Goal: Task Accomplishment & Management: Use online tool/utility

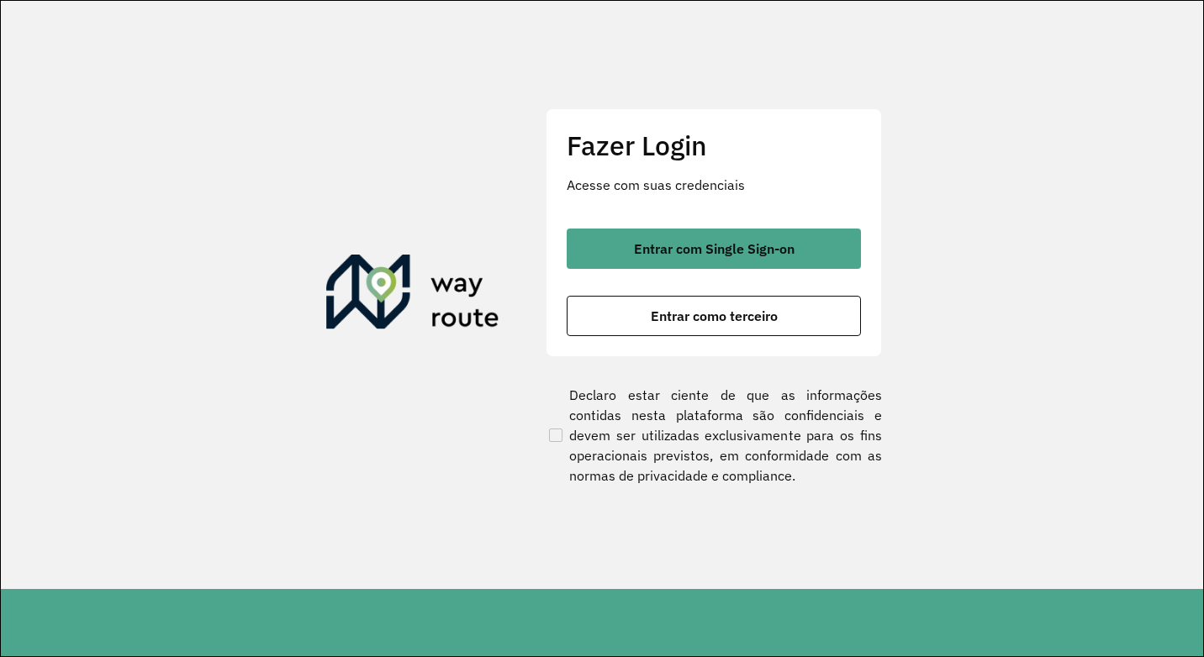
click at [708, 337] on div "Fazer Login Acesse com suas credenciais Entrar com Single Sign-on Entrar como t…" at bounding box center [713, 232] width 336 height 249
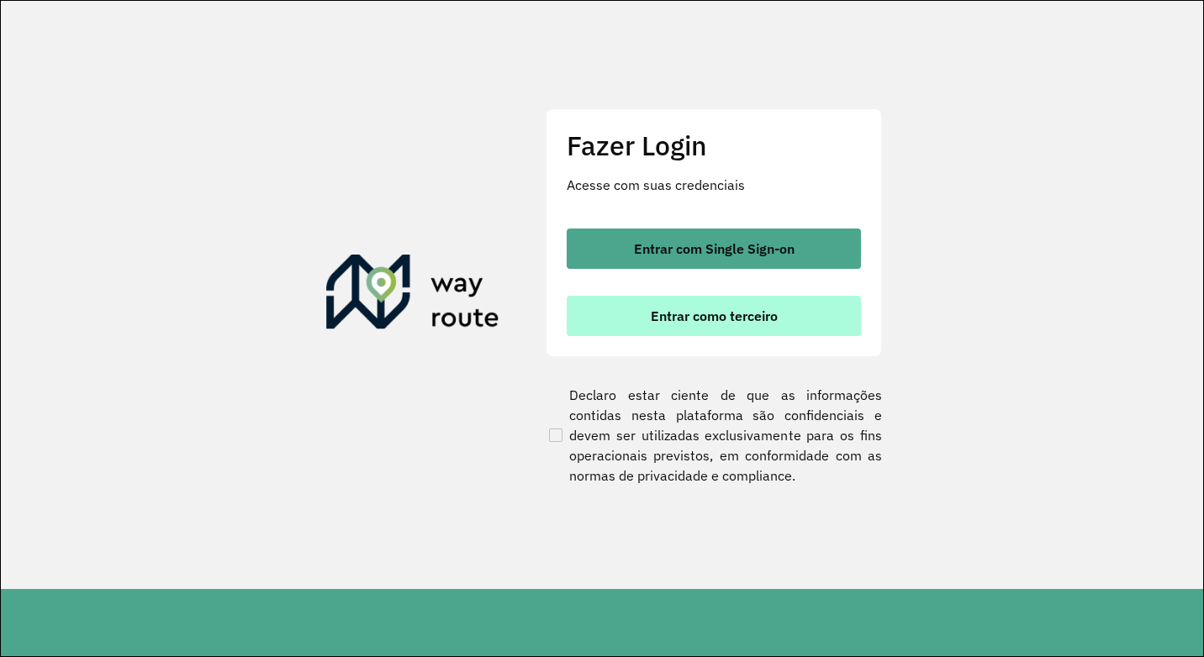
click at [708, 314] on span "Entrar como terceiro" at bounding box center [714, 315] width 127 height 13
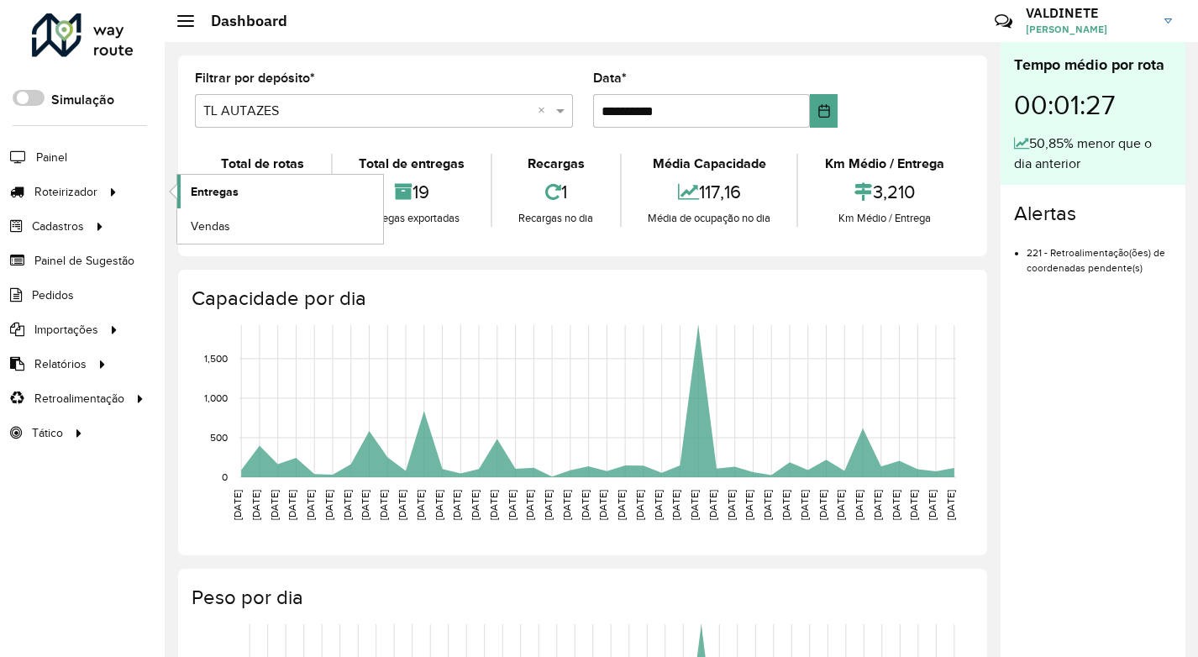
click at [195, 188] on span "Entregas" at bounding box center [215, 192] width 48 height 18
click at [207, 182] on link "Entregas" at bounding box center [280, 192] width 206 height 34
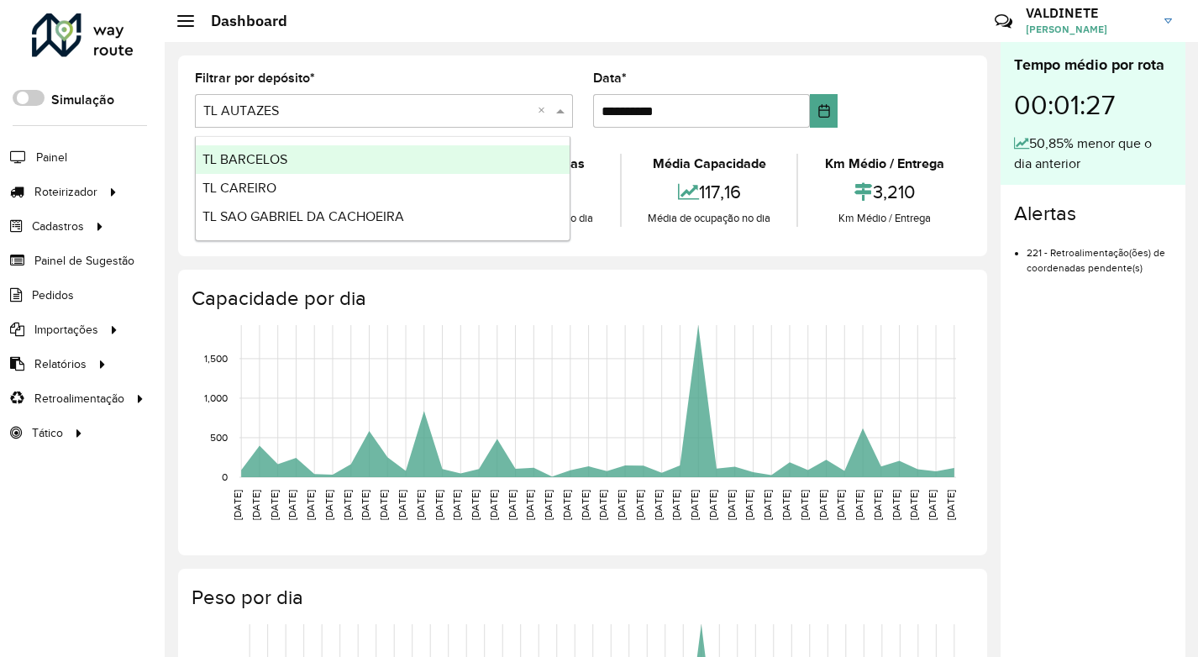
click at [289, 108] on input "text" at bounding box center [367, 112] width 328 height 20
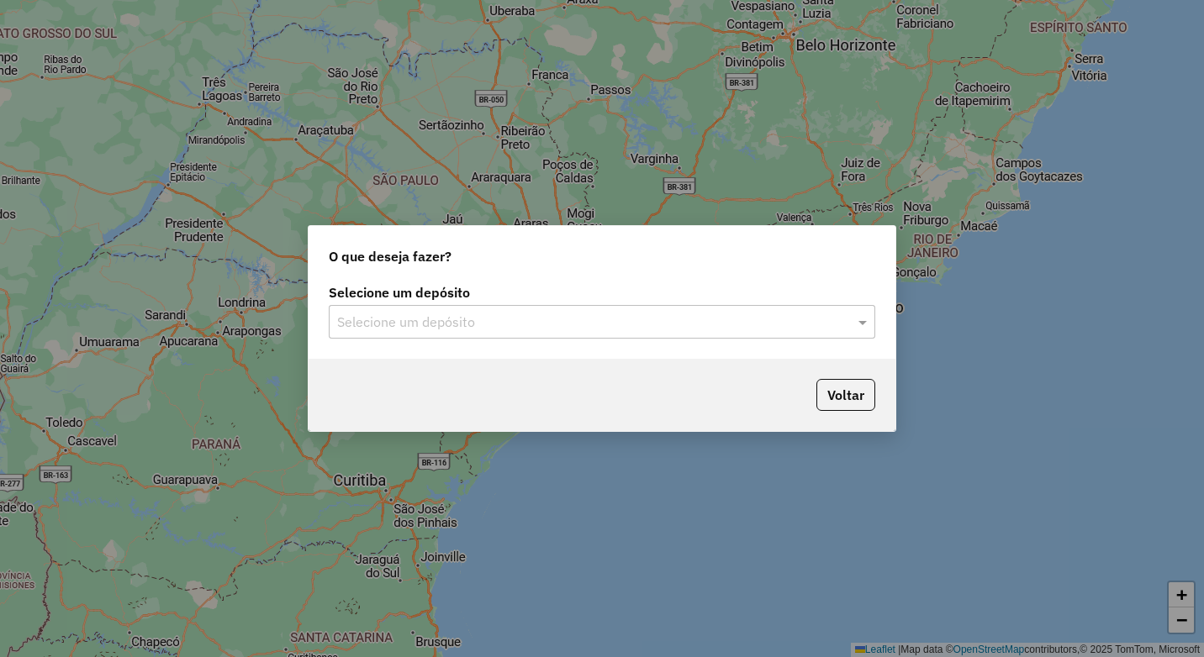
click at [400, 324] on input "text" at bounding box center [585, 323] width 496 height 20
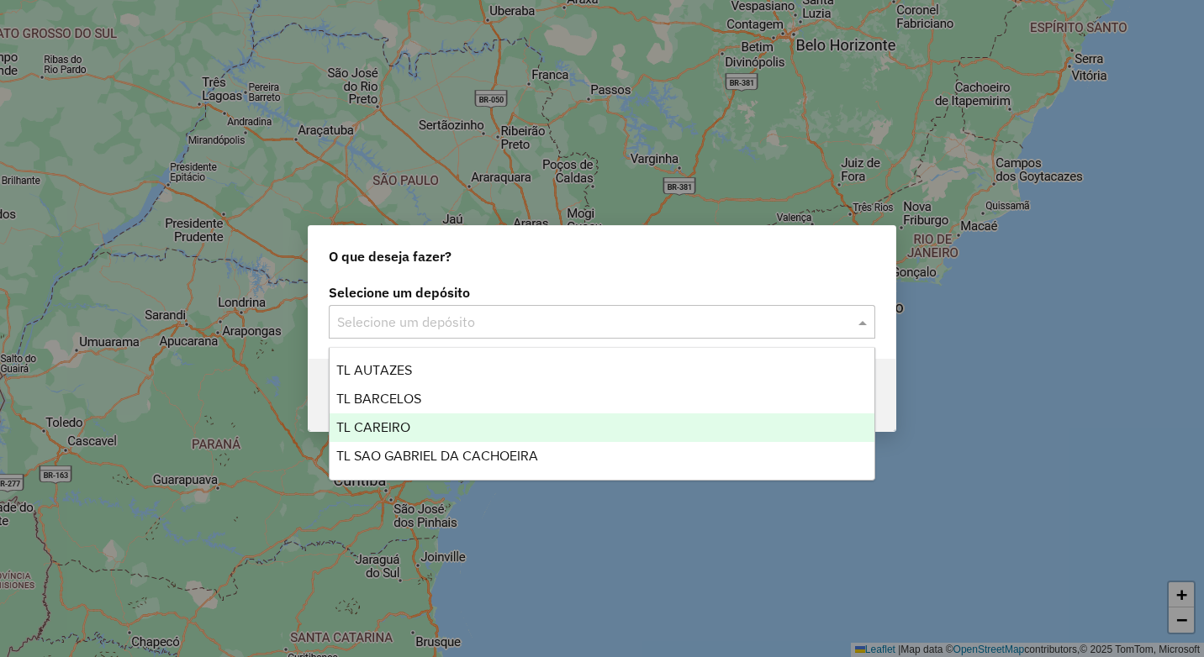
click at [419, 426] on div "TL CAREIRO" at bounding box center [601, 428] width 545 height 29
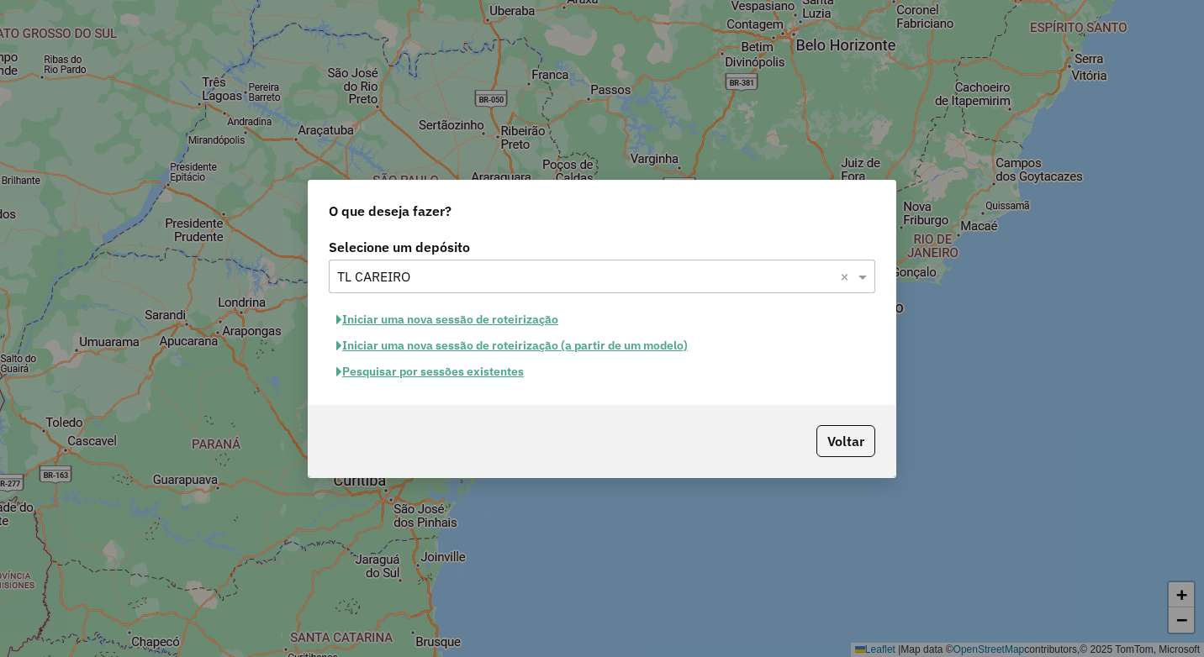
click at [403, 322] on button "Iniciar uma nova sessão de roteirização" at bounding box center [447, 320] width 237 height 26
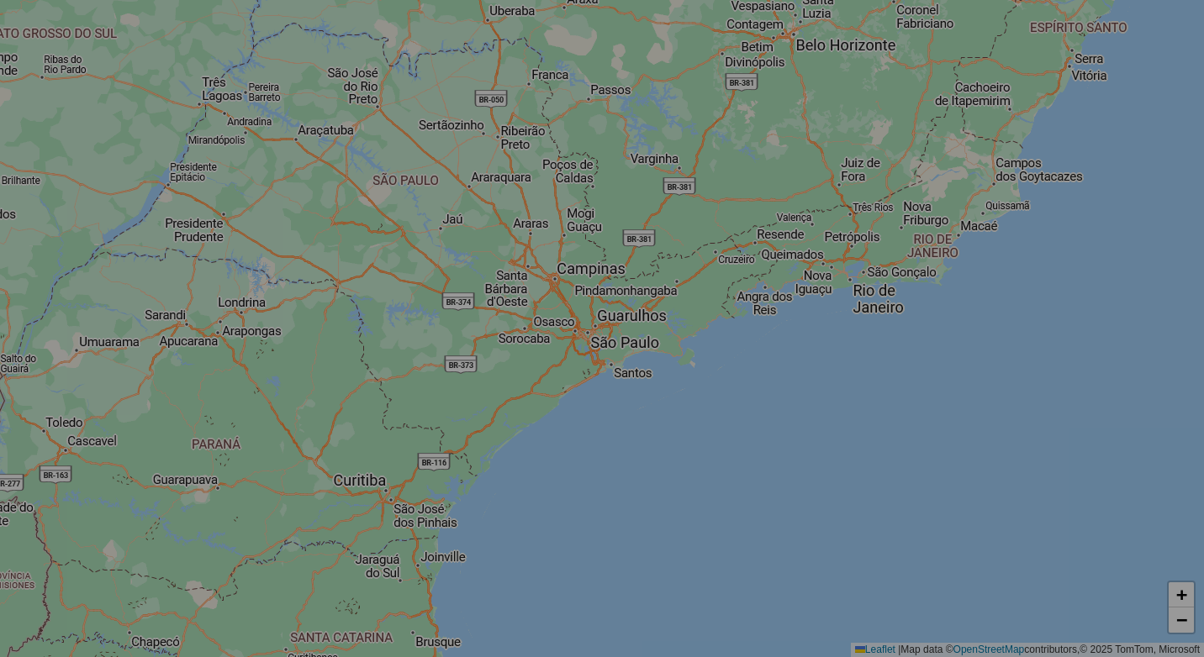
select select "*"
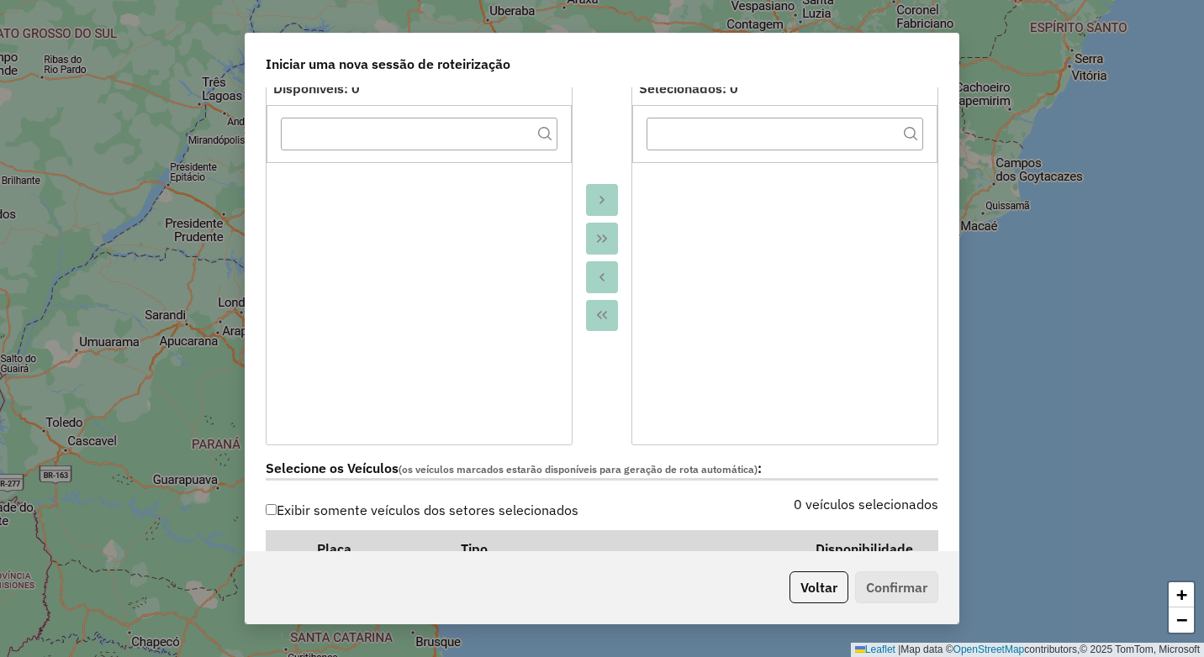
scroll to position [504, 0]
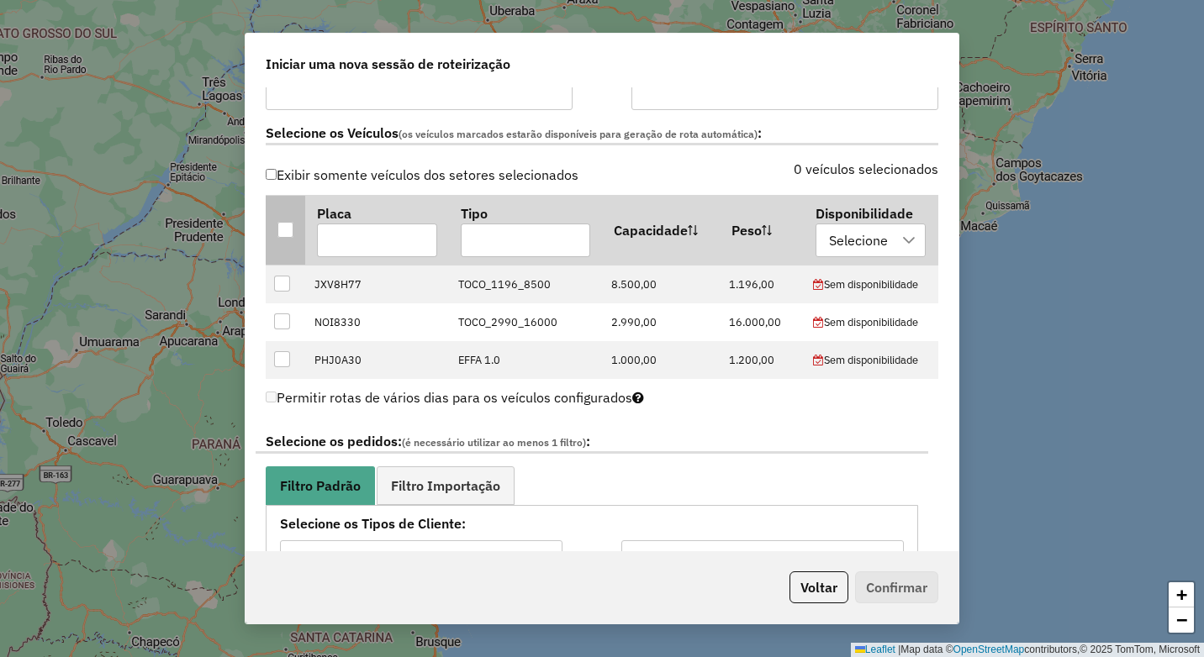
click at [296, 220] on th at bounding box center [286, 230] width 40 height 70
click at [282, 240] on th at bounding box center [286, 230] width 40 height 70
click at [284, 236] on div at bounding box center [285, 230] width 16 height 16
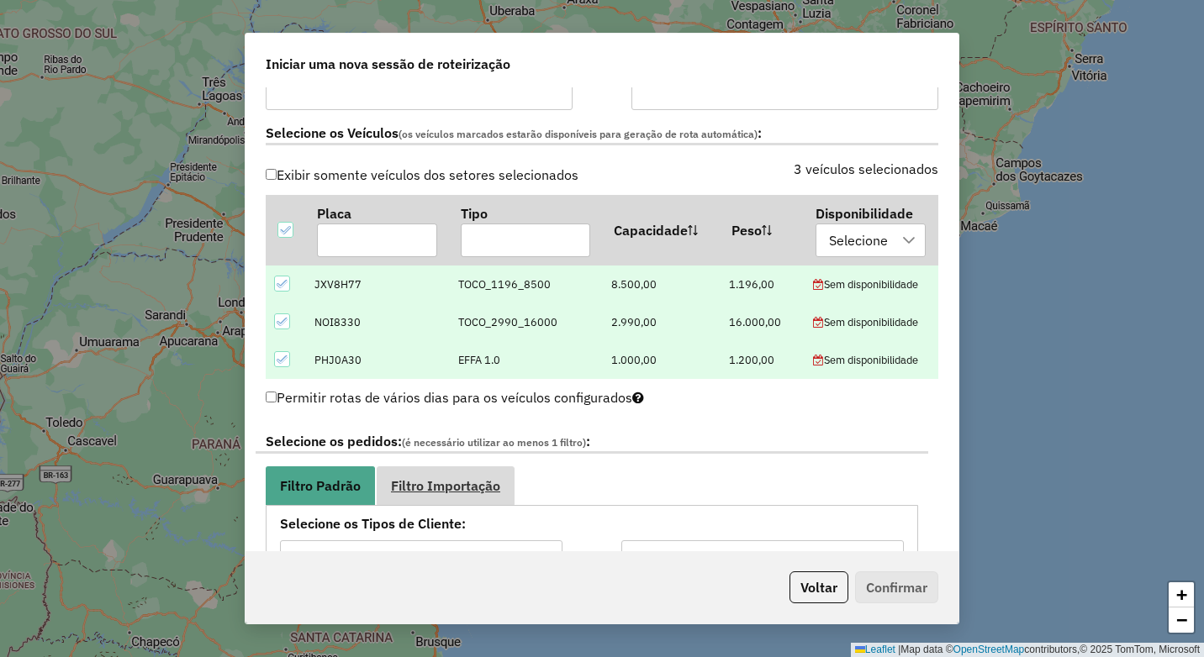
click at [478, 485] on span "Filtro Importação" at bounding box center [445, 485] width 109 height 13
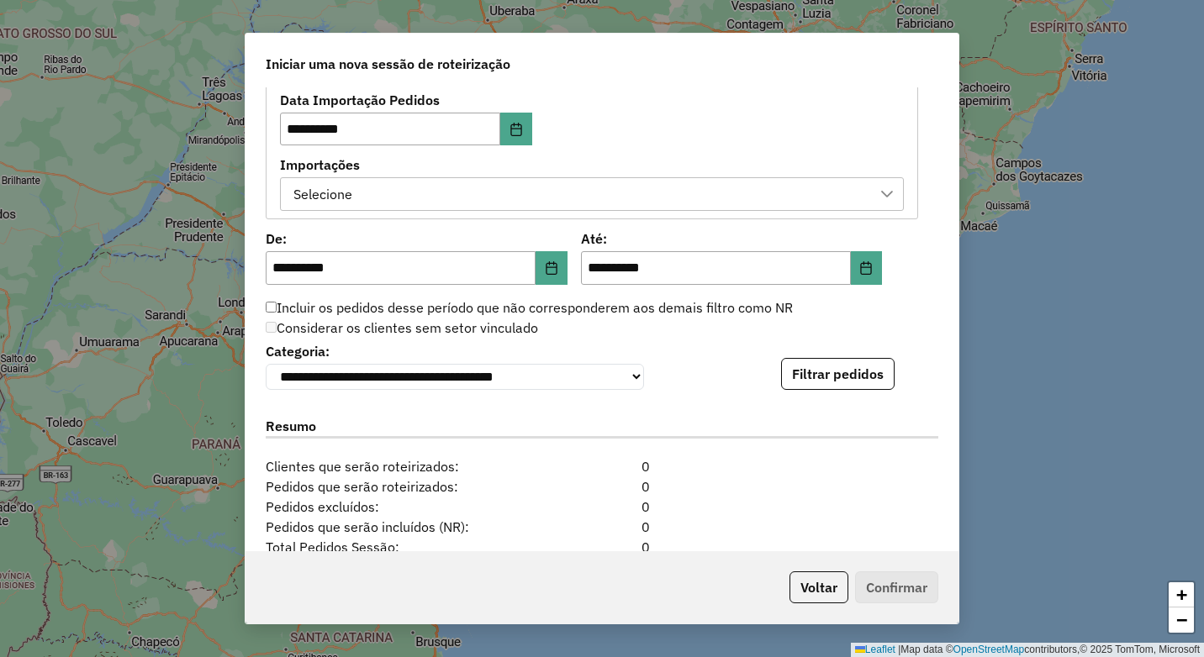
scroll to position [925, 0]
click at [855, 364] on button "Filtrar pedidos" at bounding box center [837, 373] width 113 height 32
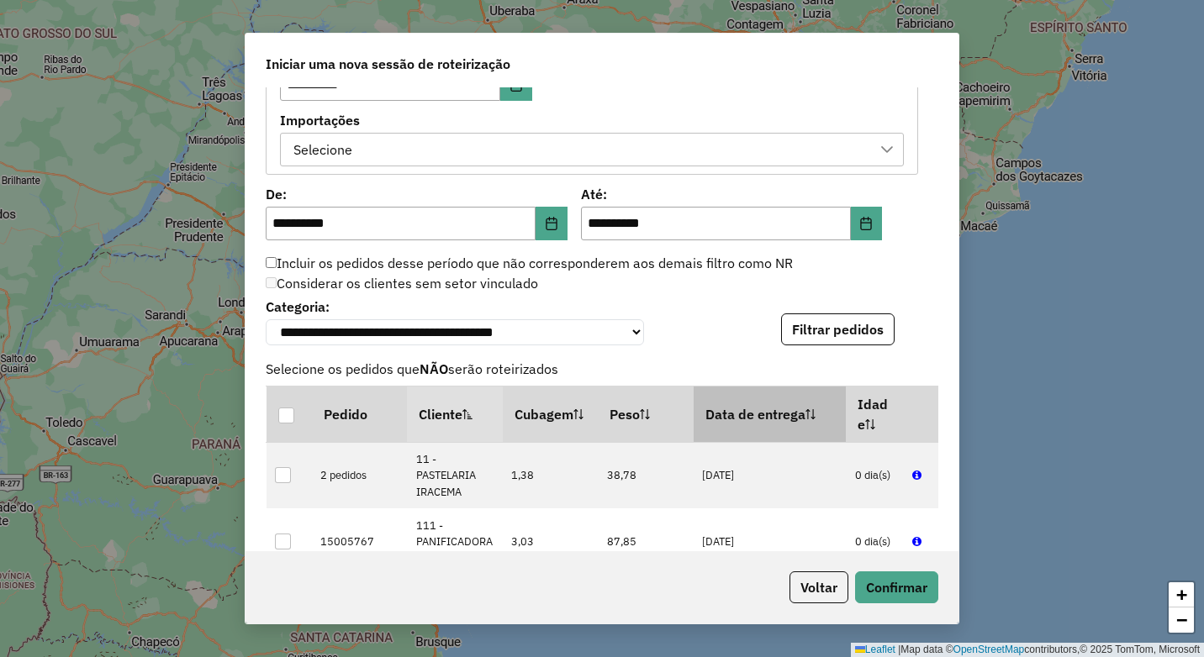
scroll to position [1177, 0]
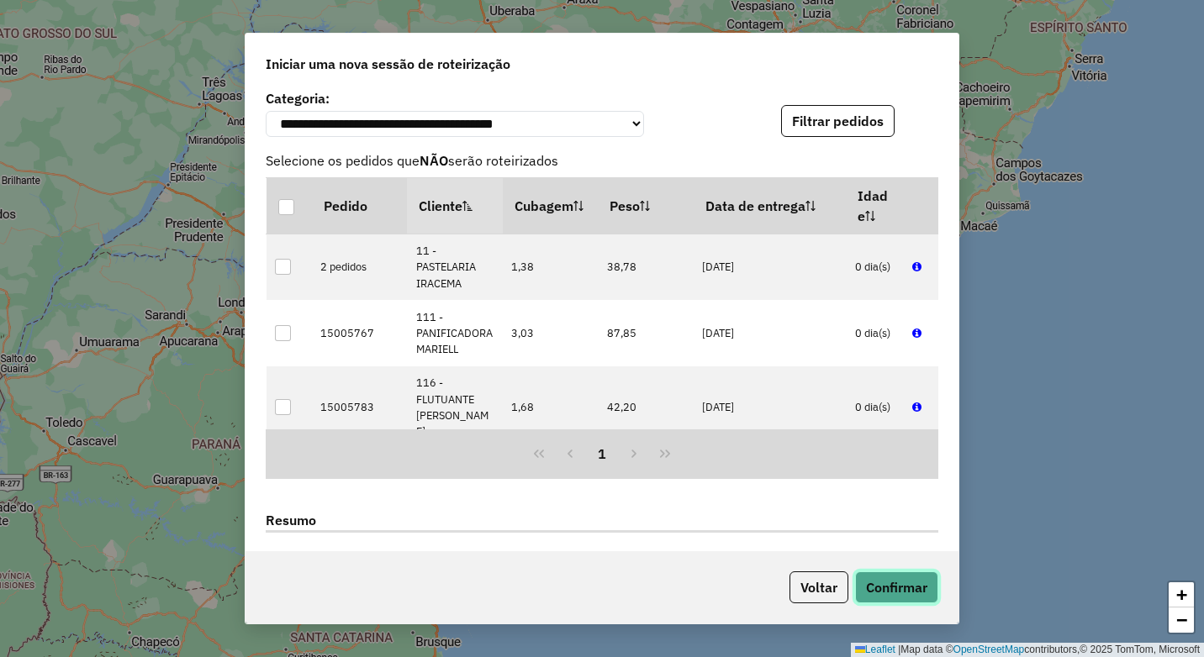
click at [895, 591] on button "Confirmar" at bounding box center [896, 588] width 83 height 32
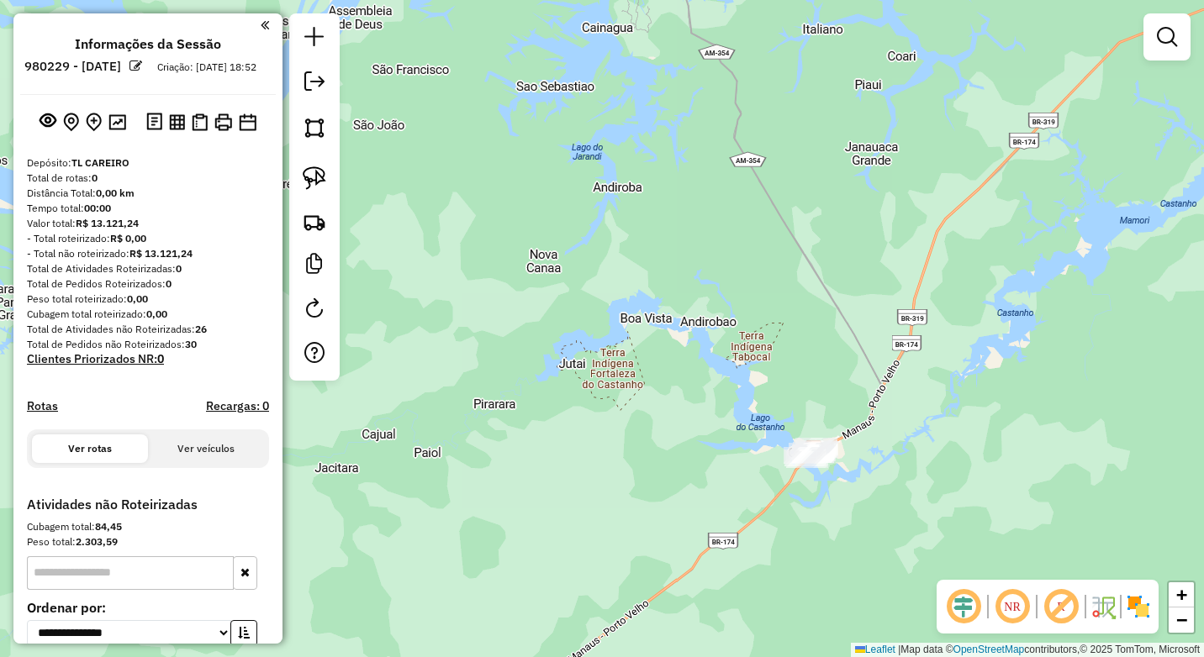
drag, startPoint x: 982, startPoint y: 435, endPoint x: 856, endPoint y: 444, distance: 126.3
click at [866, 444] on div "Janela de atendimento Grade de atendimento Capacidade Transportadoras Veículos …" at bounding box center [602, 328] width 1204 height 657
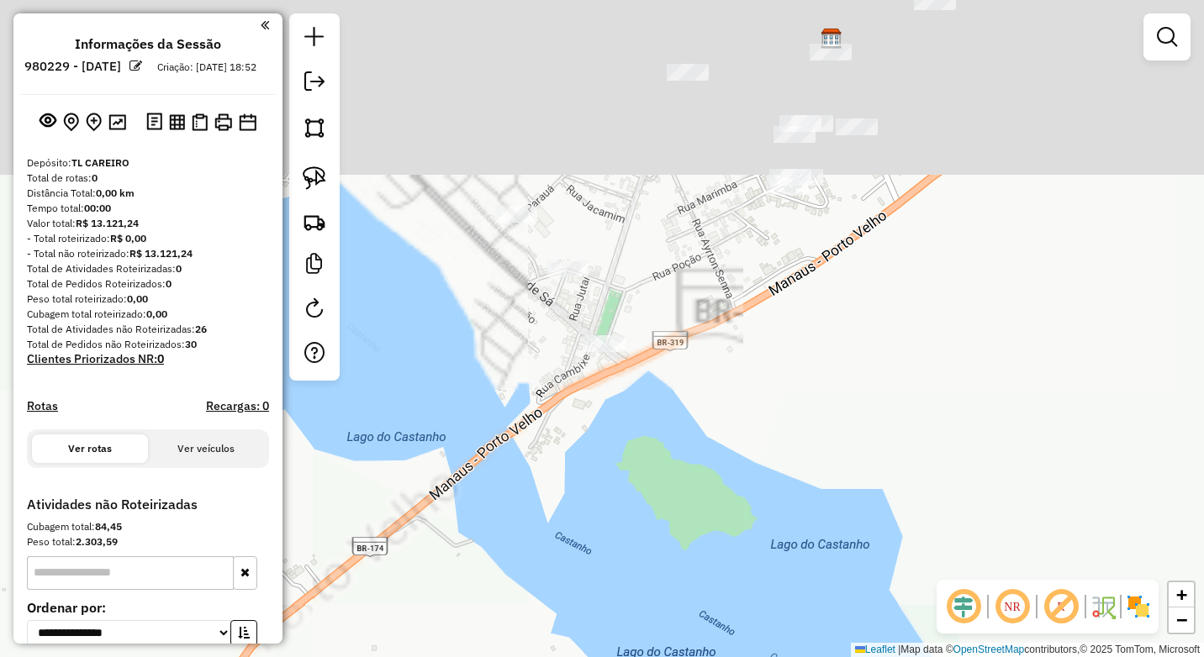
drag, startPoint x: 650, startPoint y: 527, endPoint x: 675, endPoint y: 601, distance: 78.1
click at [682, 600] on div "Janela de atendimento Grade de atendimento Capacidade Transportadoras Veículos …" at bounding box center [602, 328] width 1204 height 657
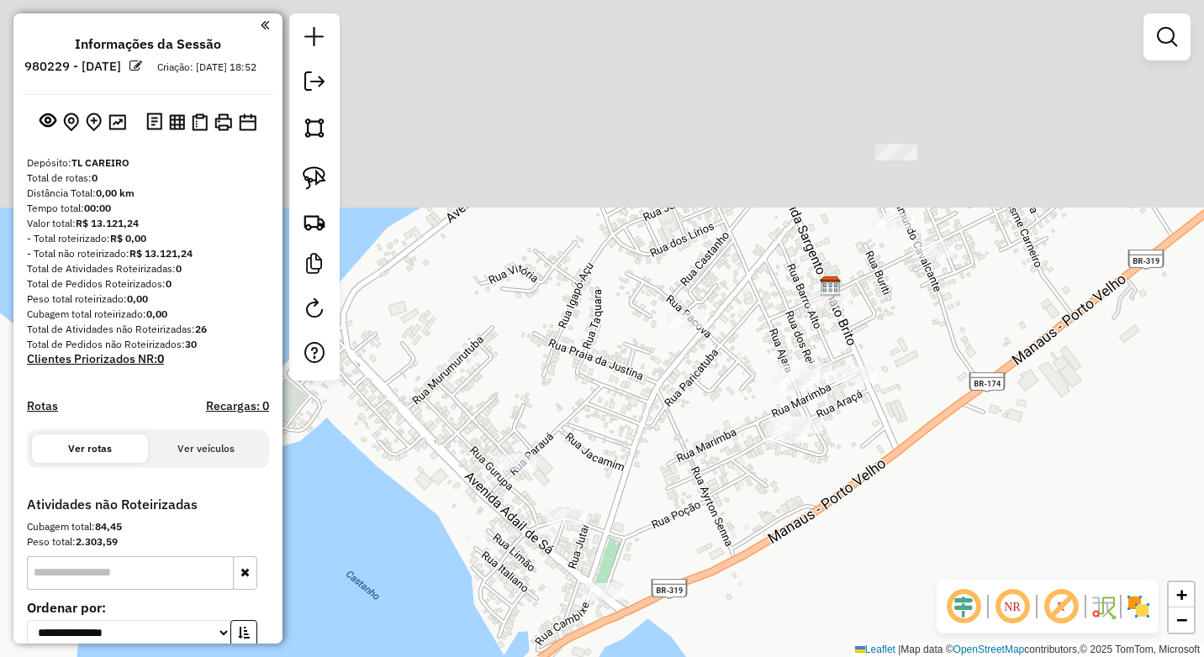
drag, startPoint x: 730, startPoint y: 339, endPoint x: 704, endPoint y: 527, distance: 189.9
click at [704, 527] on div "Janela de atendimento Grade de atendimento Capacidade Transportadoras Veículos …" at bounding box center [602, 328] width 1204 height 657
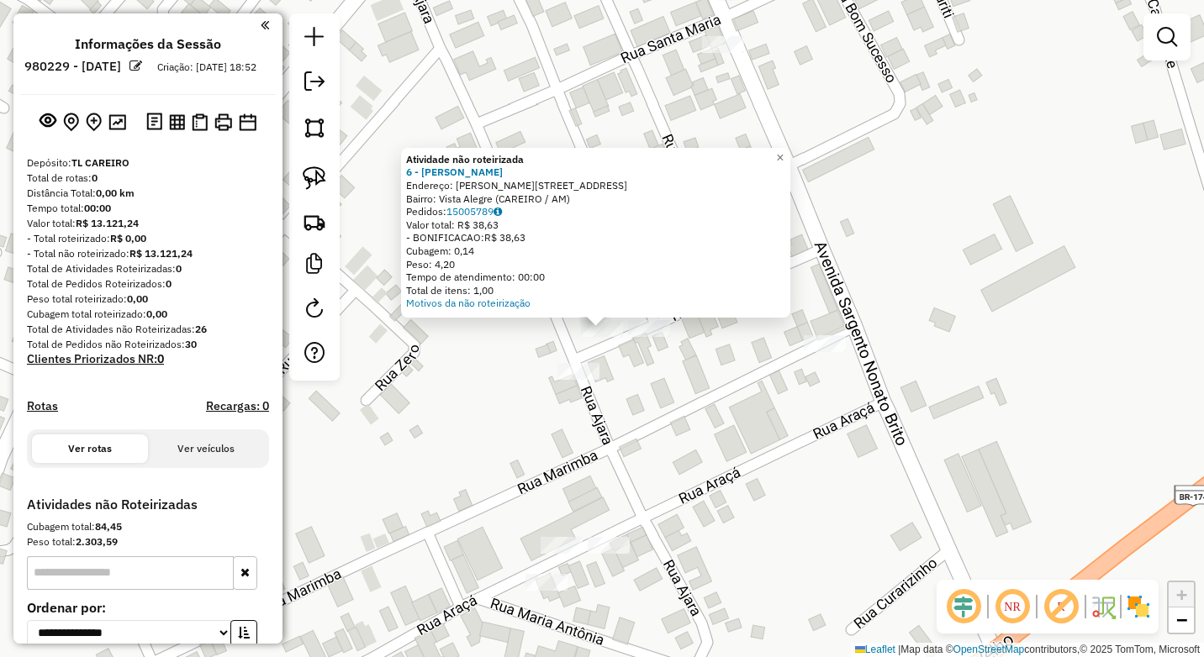
click at [672, 387] on div "Atividade não roteirizada 6 - MERCADINHO COTINHA Endereço: [STREET_ADDRESS] (CA…" at bounding box center [602, 328] width 1204 height 657
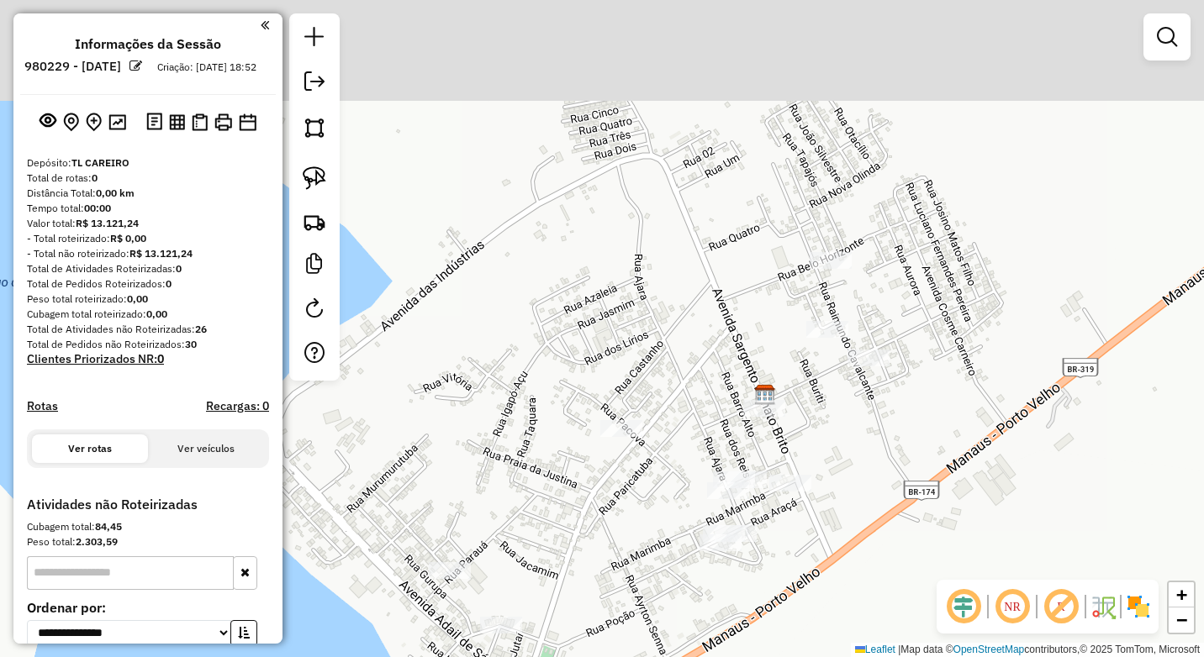
drag, startPoint x: 817, startPoint y: 282, endPoint x: 871, endPoint y: 345, distance: 83.5
click at [822, 456] on div "Janela de atendimento Grade de atendimento Capacidade Transportadoras Veículos …" at bounding box center [602, 328] width 1204 height 657
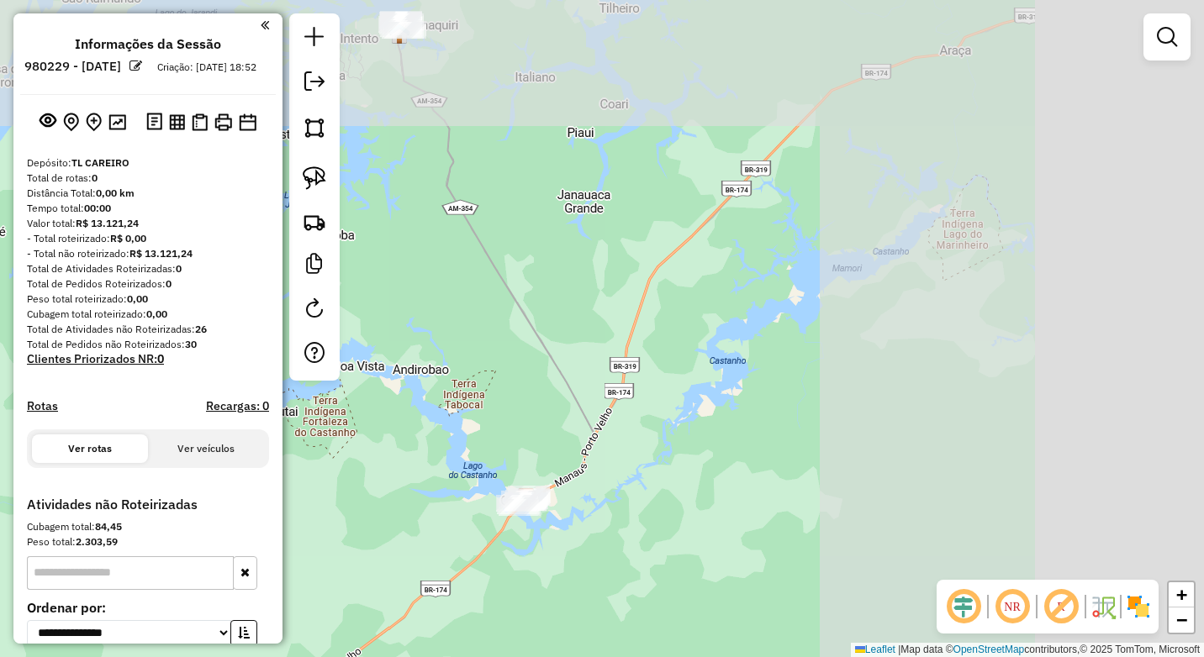
drag, startPoint x: 1083, startPoint y: 341, endPoint x: 625, endPoint y: 539, distance: 498.0
click at [625, 539] on div "Janela de atendimento Grade de atendimento Capacidade Transportadoras Veículos …" at bounding box center [602, 328] width 1204 height 657
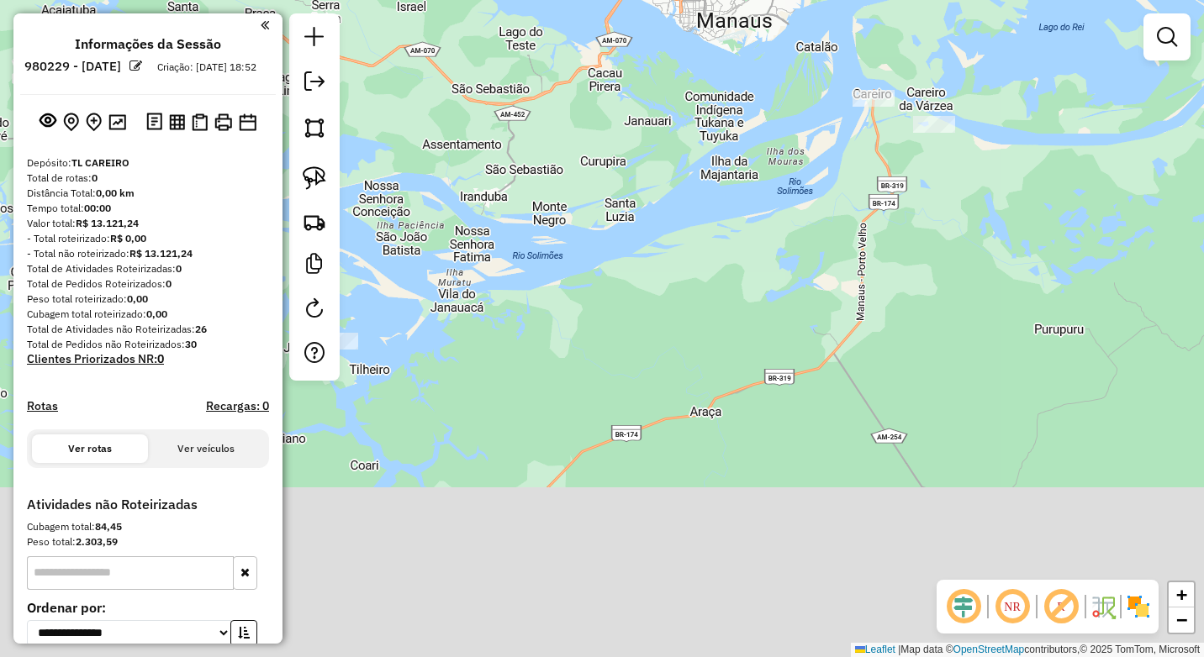
drag, startPoint x: 693, startPoint y: 400, endPoint x: 719, endPoint y: 366, distance: 42.5
click at [719, 366] on div "Janela de atendimento Grade de atendimento Capacidade Transportadoras Veículos …" at bounding box center [602, 328] width 1204 height 657
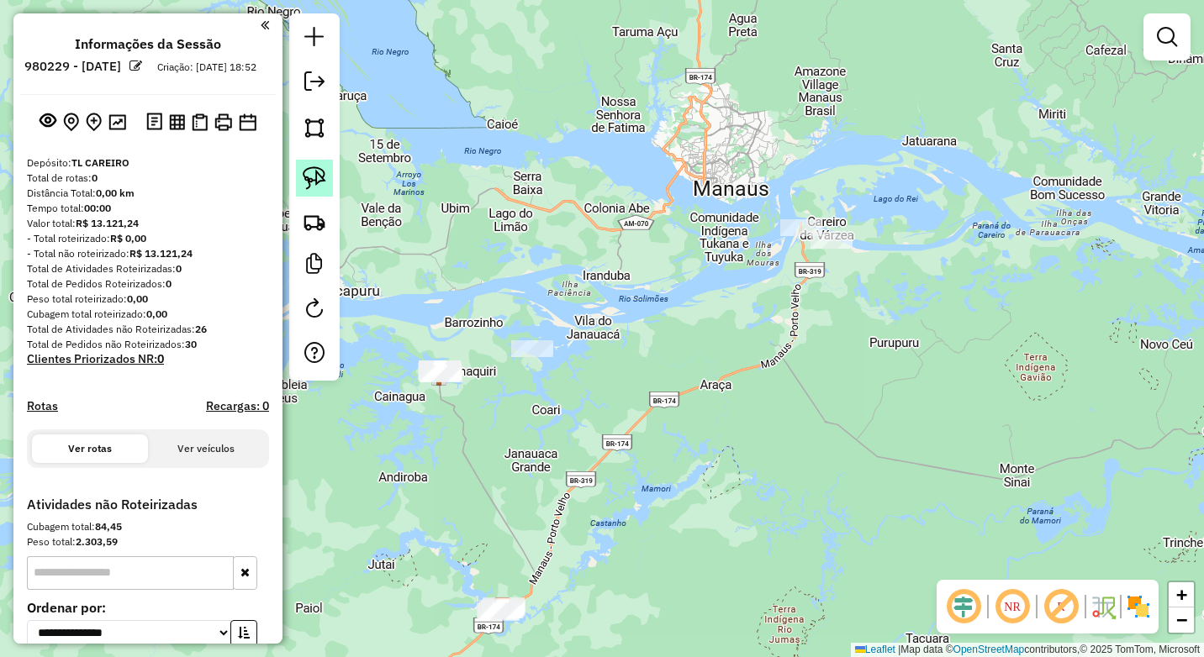
click at [307, 176] on img at bounding box center [315, 178] width 24 height 24
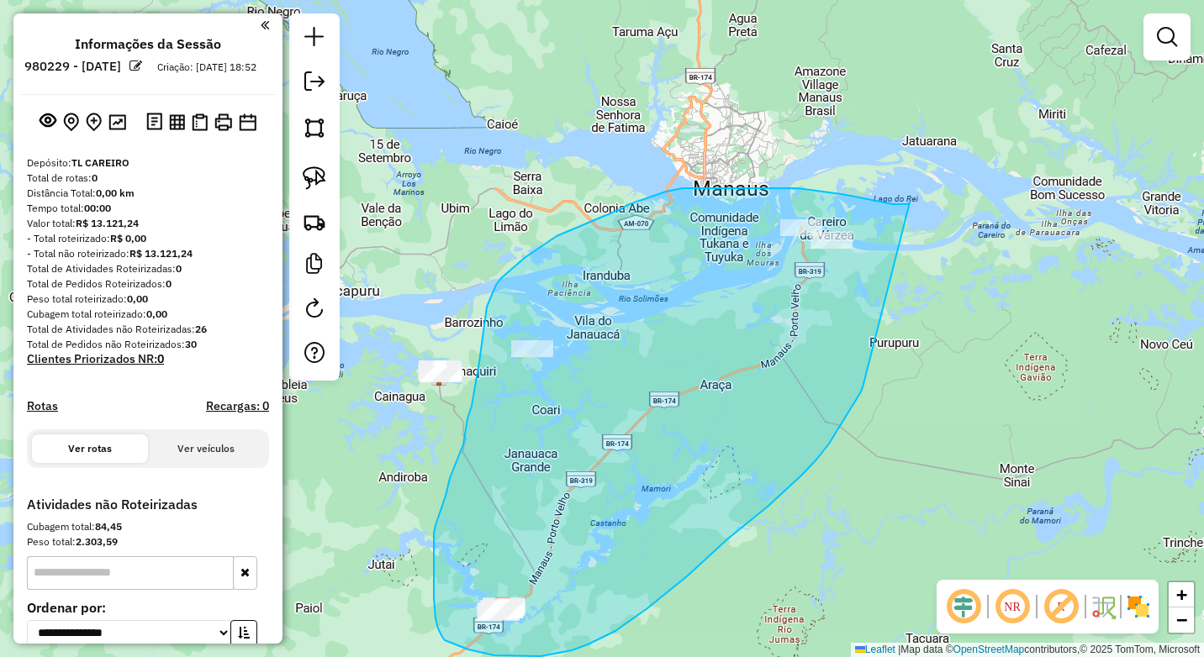
drag, startPoint x: 909, startPoint y: 203, endPoint x: 868, endPoint y: 369, distance: 171.4
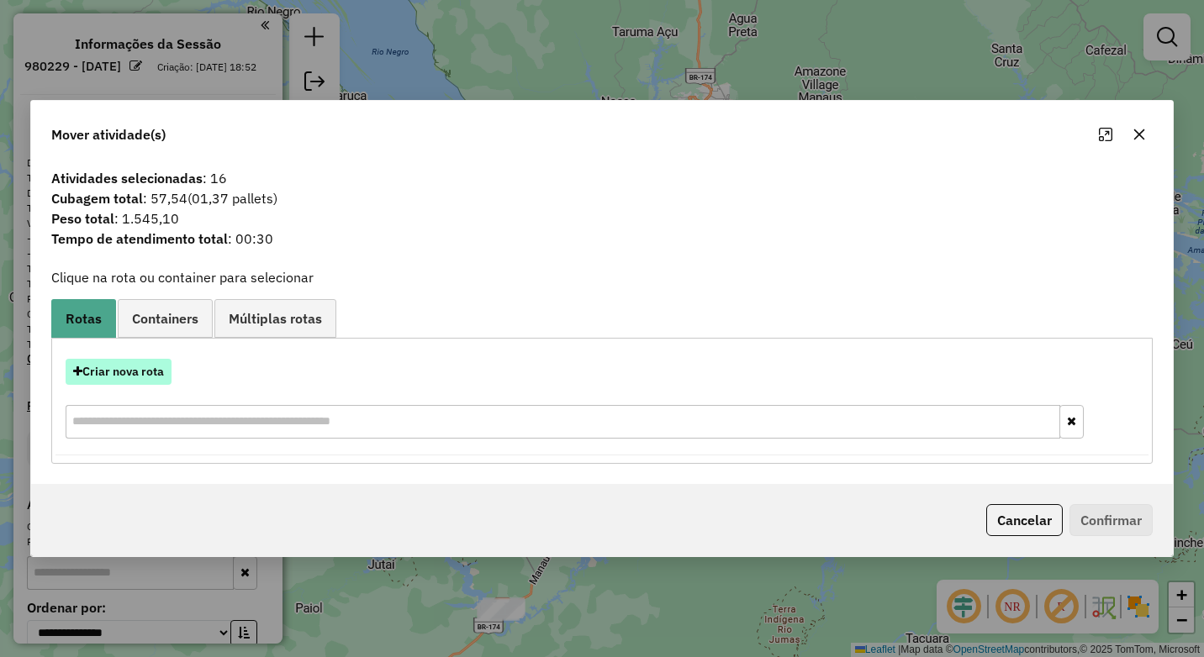
click at [141, 371] on button "Criar nova rota" at bounding box center [119, 372] width 106 height 26
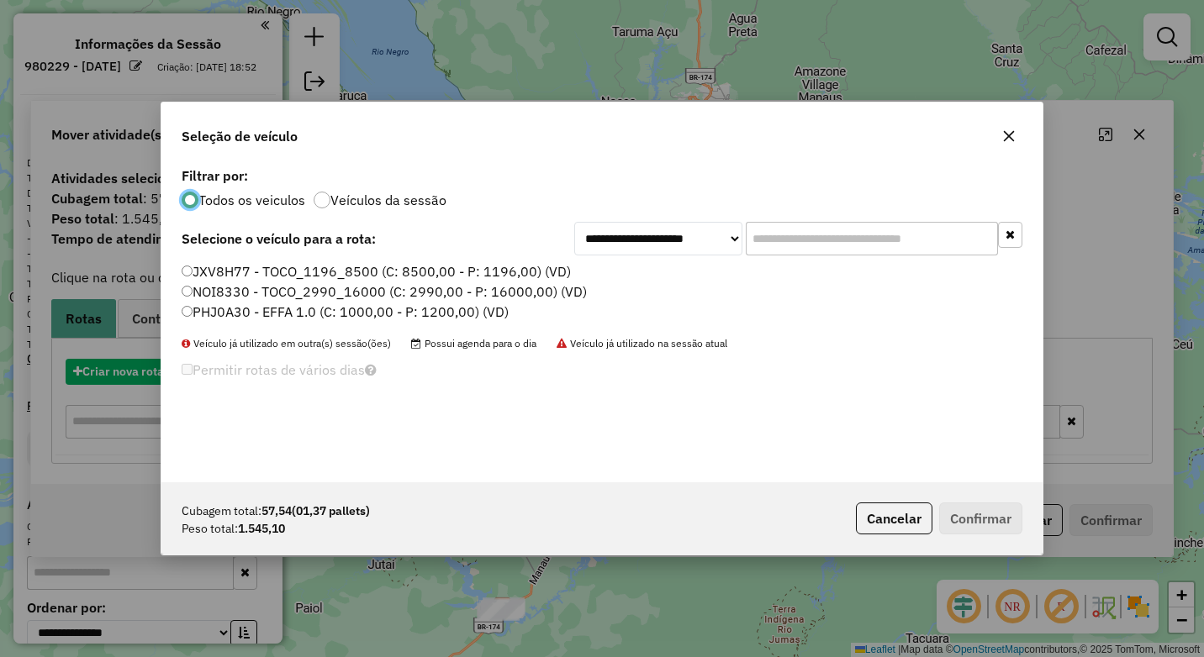
scroll to position [9, 5]
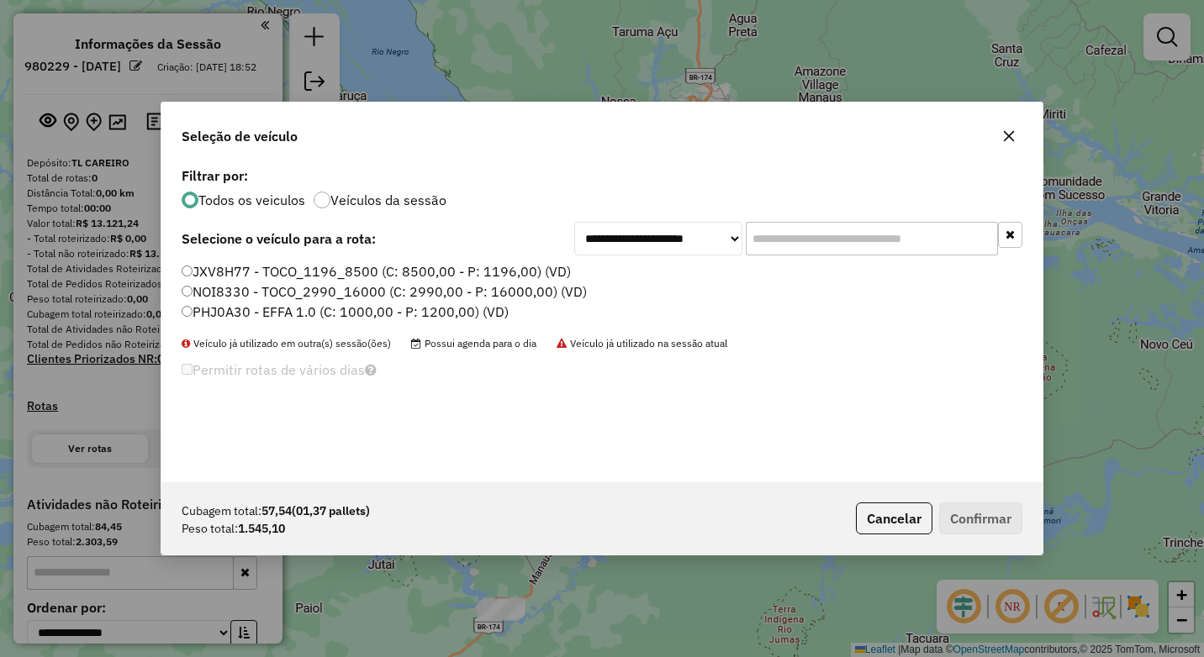
click at [199, 294] on label "NOI8330 - TOCO_2990_16000 (C: 2990,00 - P: 16000,00) (VD)" at bounding box center [384, 292] width 405 height 20
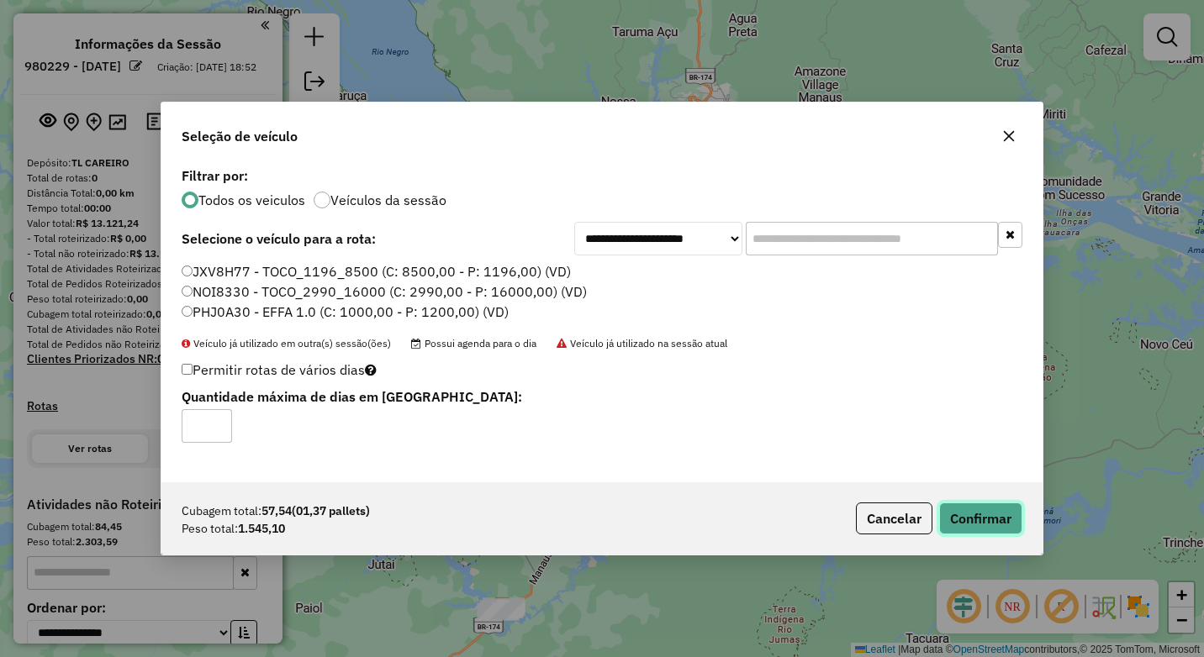
click at [979, 526] on button "Confirmar" at bounding box center [980, 519] width 83 height 32
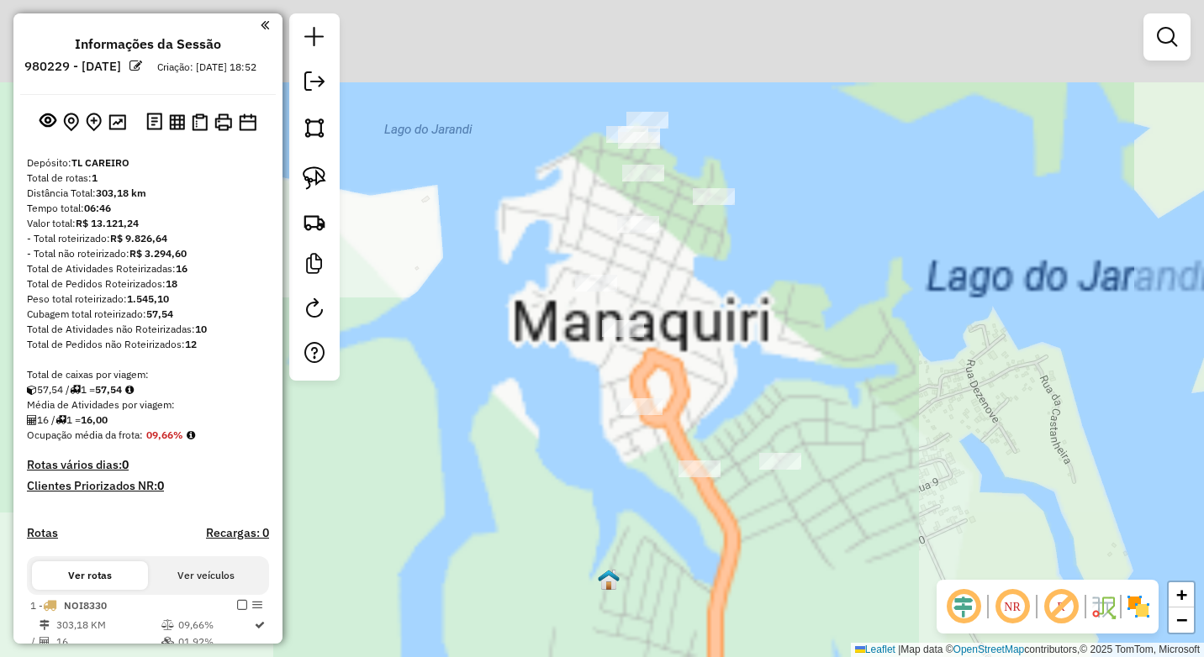
drag, startPoint x: 539, startPoint y: 349, endPoint x: 619, endPoint y: 460, distance: 136.7
click at [527, 471] on div "Janela de atendimento Grade de atendimento Capacidade Transportadoras Veículos …" at bounding box center [602, 328] width 1204 height 657
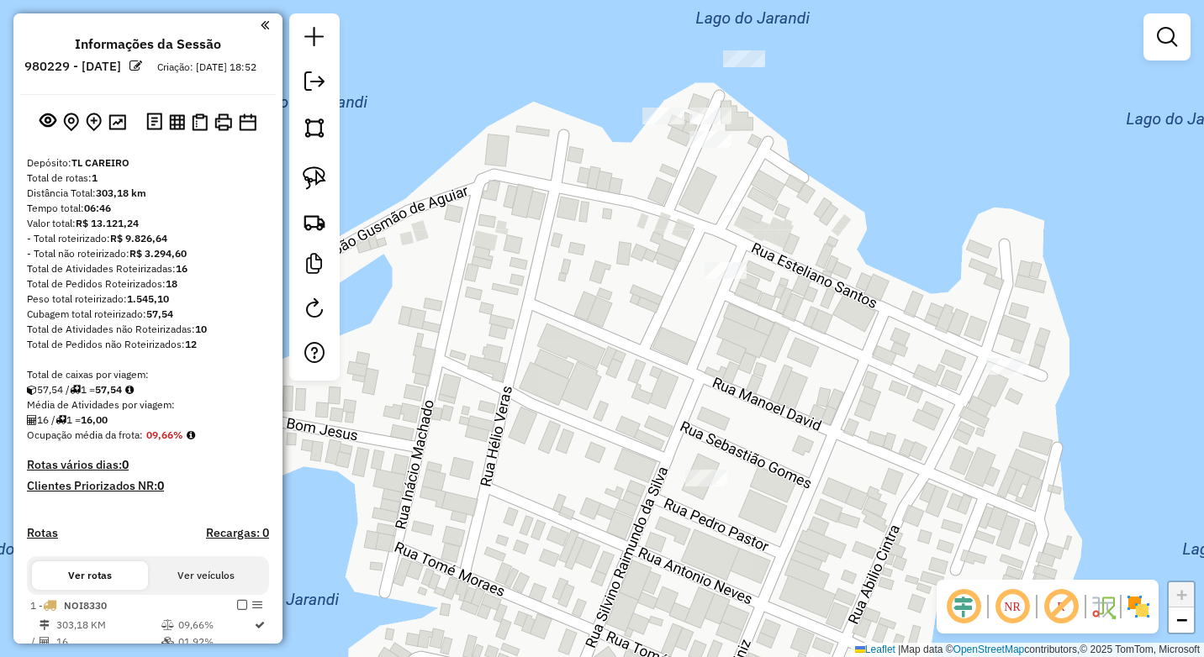
drag, startPoint x: 714, startPoint y: 237, endPoint x: 713, endPoint y: 406, distance: 168.9
click at [714, 409] on div "Janela de atendimento Grade de atendimento Capacidade Transportadoras Veículos …" at bounding box center [602, 328] width 1204 height 657
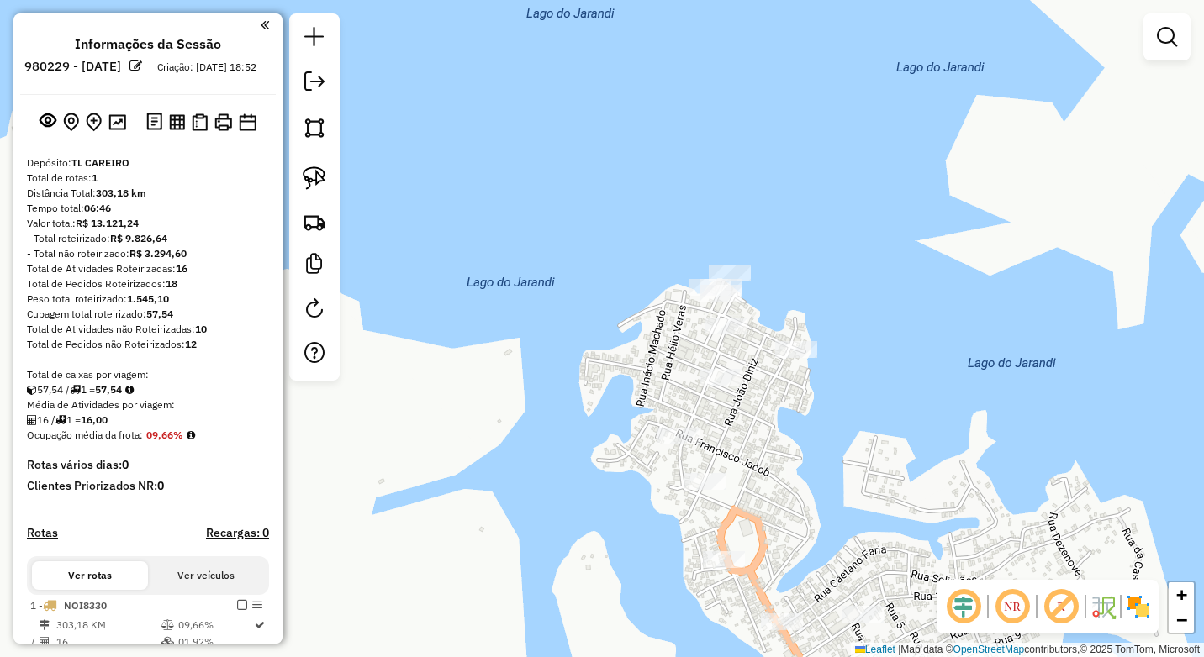
drag, startPoint x: 846, startPoint y: 469, endPoint x: 791, endPoint y: 353, distance: 128.6
click at [792, 354] on div "Janela de atendimento Grade de atendimento Capacidade Transportadoras Veículos …" at bounding box center [602, 328] width 1204 height 657
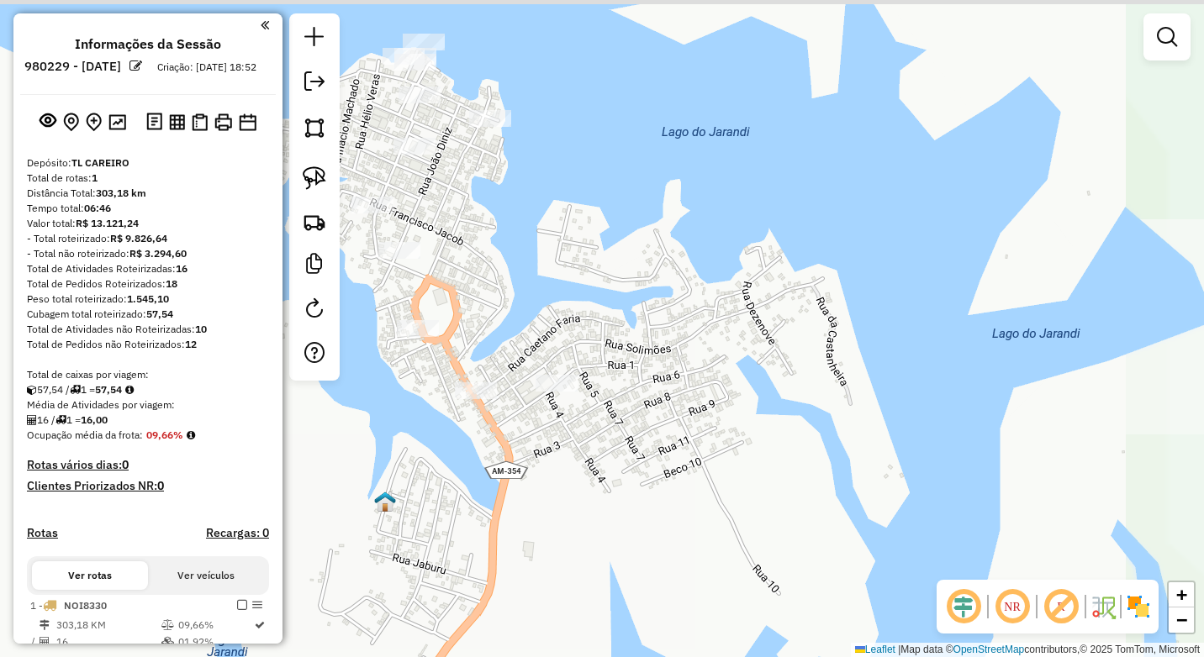
drag, startPoint x: 704, startPoint y: 380, endPoint x: 837, endPoint y: 437, distance: 144.6
click at [837, 437] on div "Janela de atendimento Grade de atendimento Capacidade Transportadoras Veículos …" at bounding box center [602, 328] width 1204 height 657
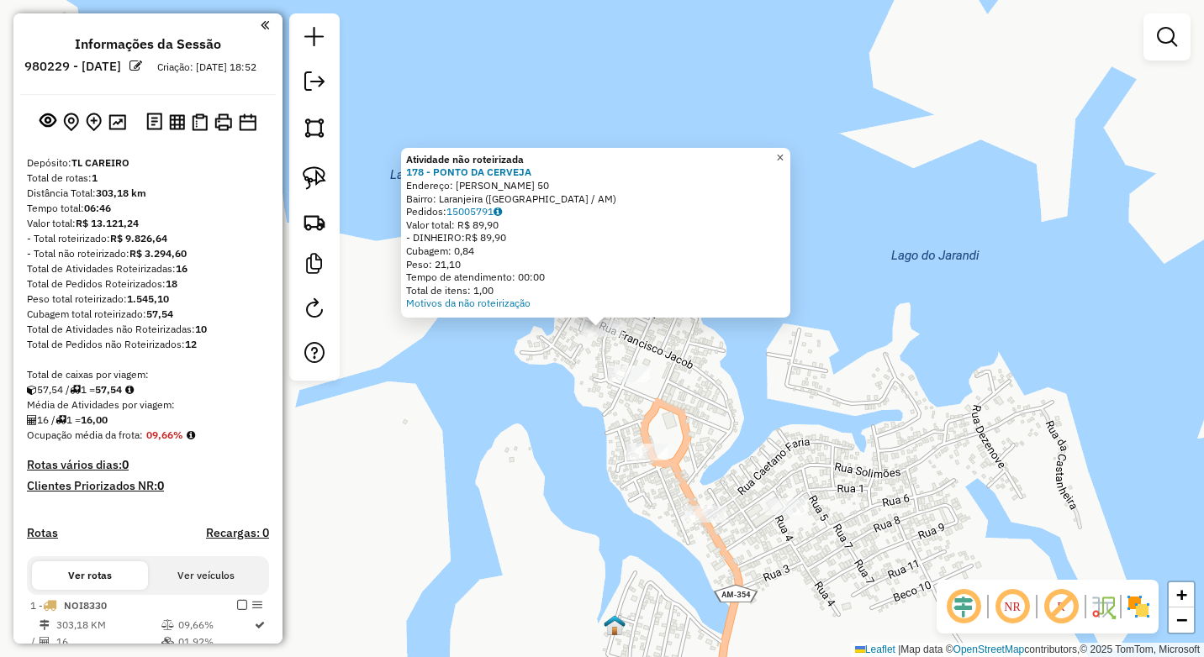
click at [783, 150] on span "×" at bounding box center [780, 157] width 8 height 14
click at [561, 385] on div "Atividade não roteirizada 178 - PONTO DA CERVEJA Endereço: [PERSON_NAME] 50 Bai…" at bounding box center [602, 328] width 1204 height 657
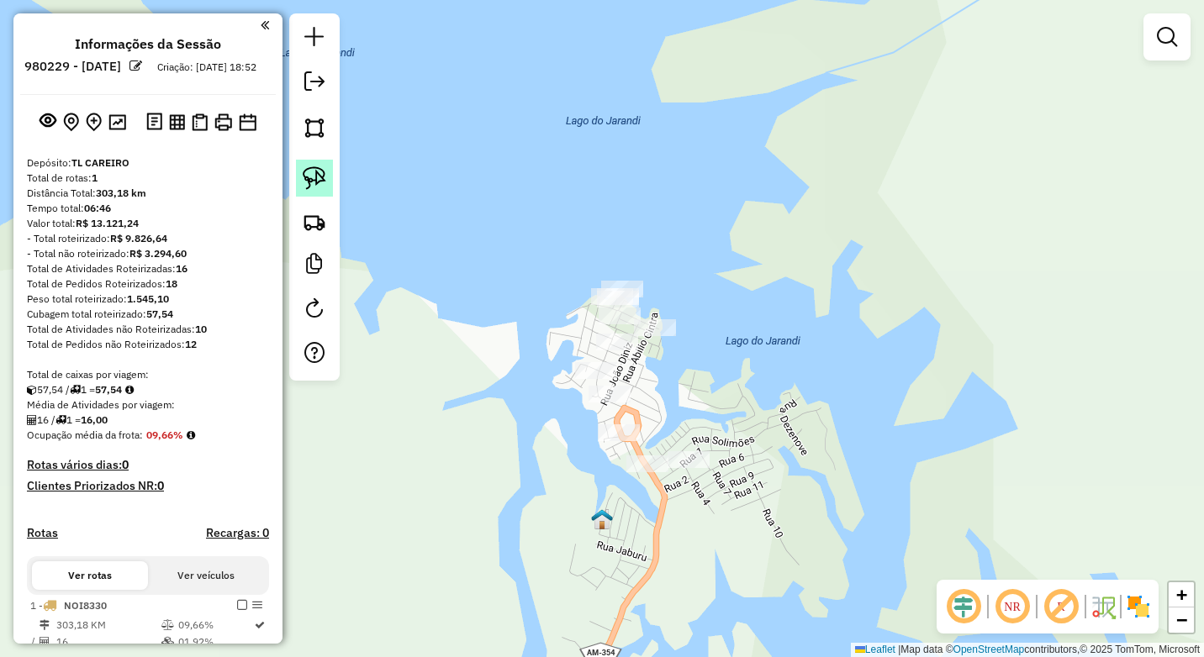
click at [321, 173] on img at bounding box center [315, 178] width 24 height 24
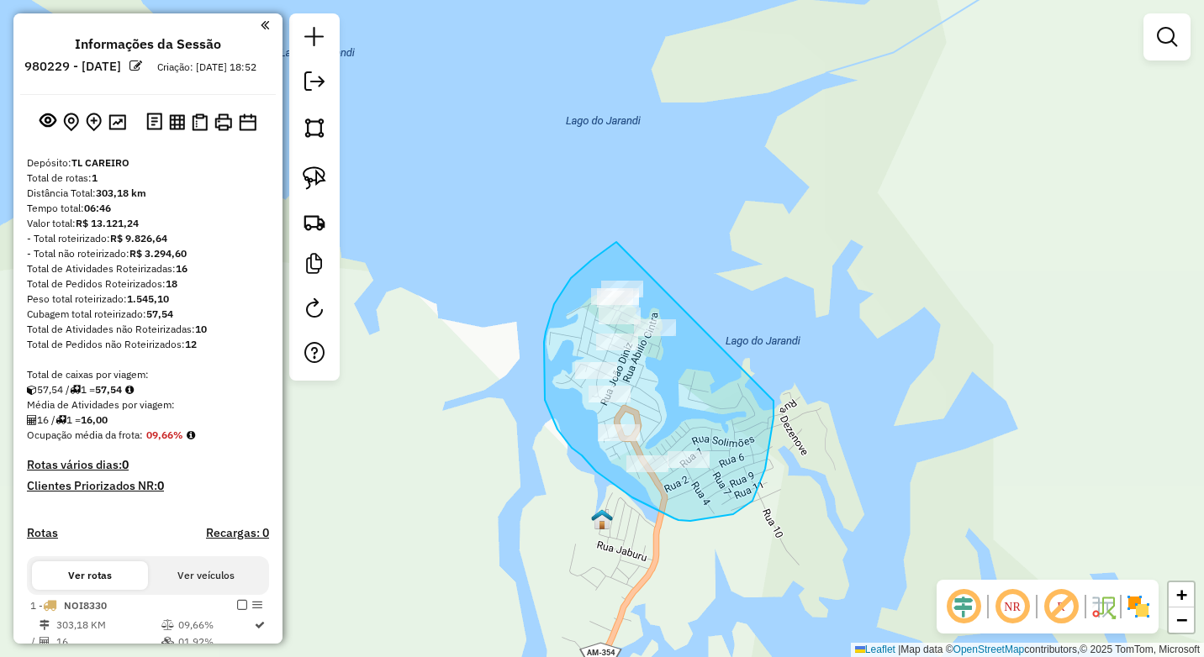
drag, startPoint x: 616, startPoint y: 242, endPoint x: 775, endPoint y: 385, distance: 213.6
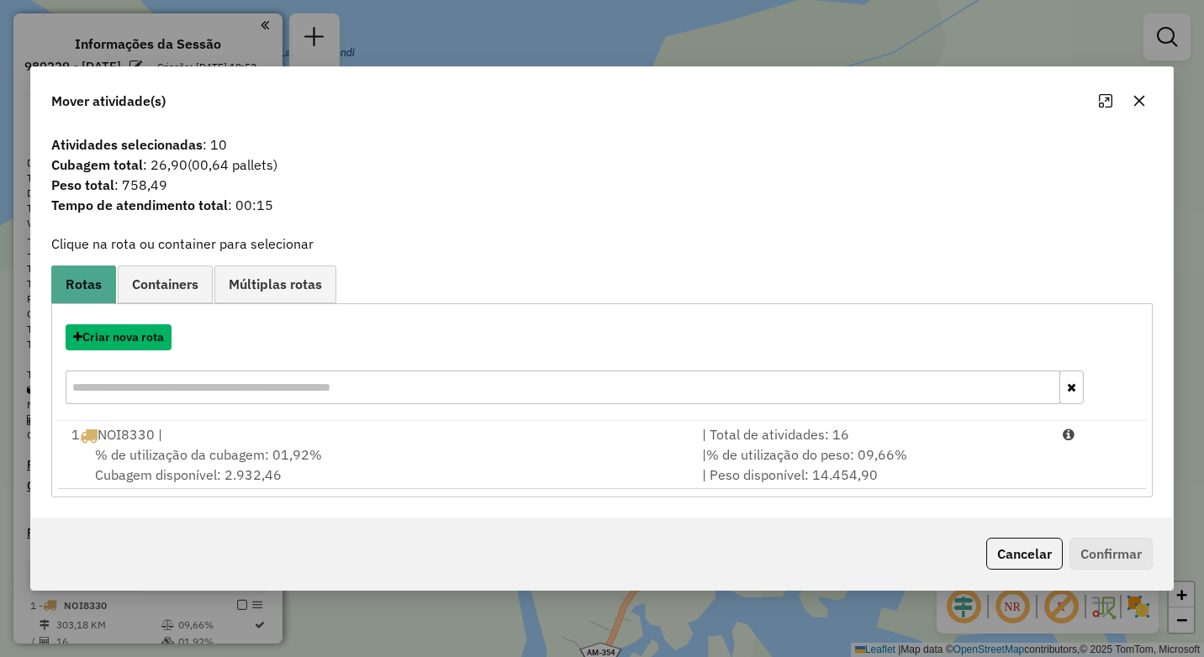
click at [113, 338] on button "Criar nova rota" at bounding box center [119, 337] width 106 height 26
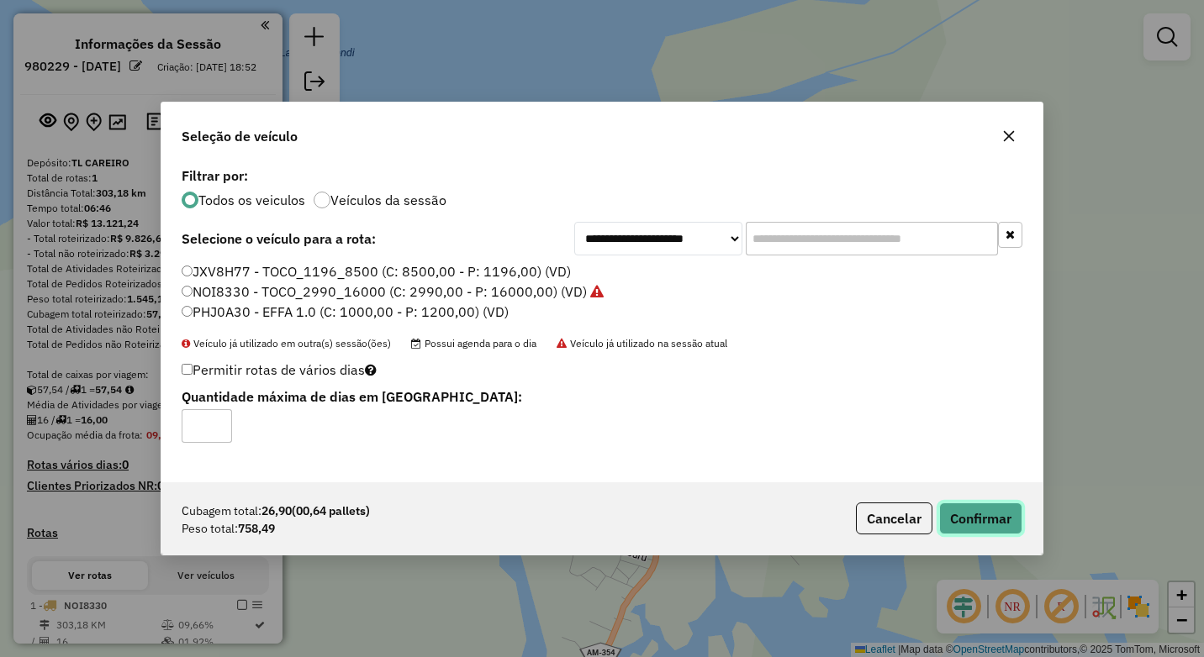
click at [965, 524] on button "Confirmar" at bounding box center [980, 519] width 83 height 32
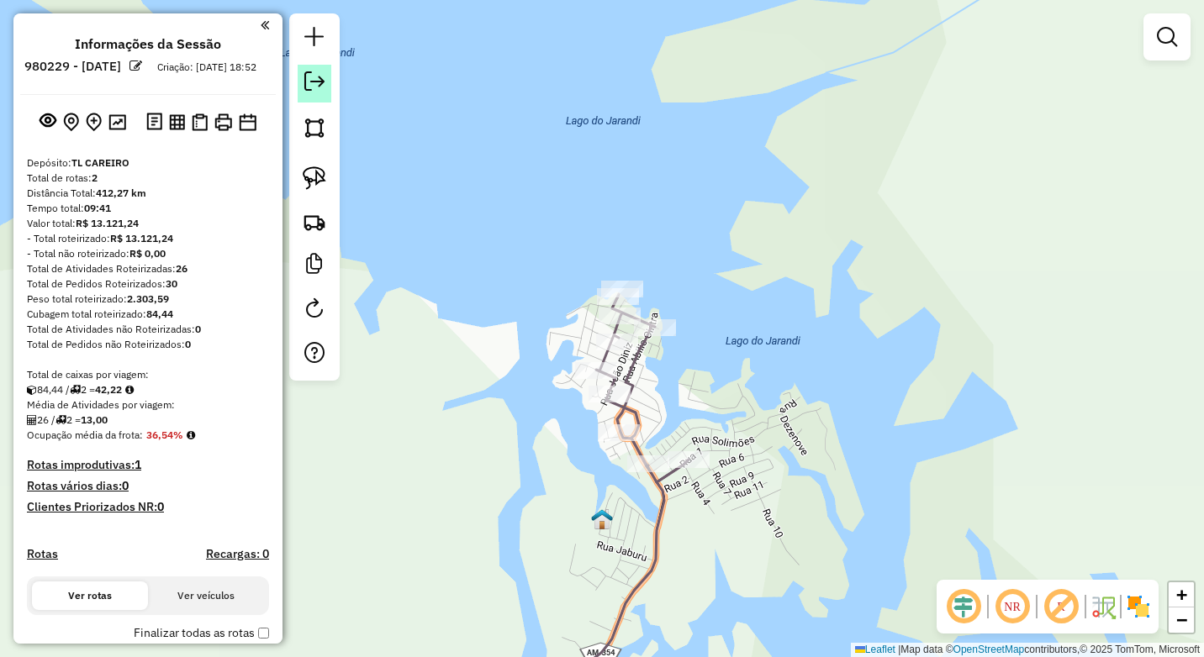
click at [305, 84] on em at bounding box center [314, 81] width 20 height 20
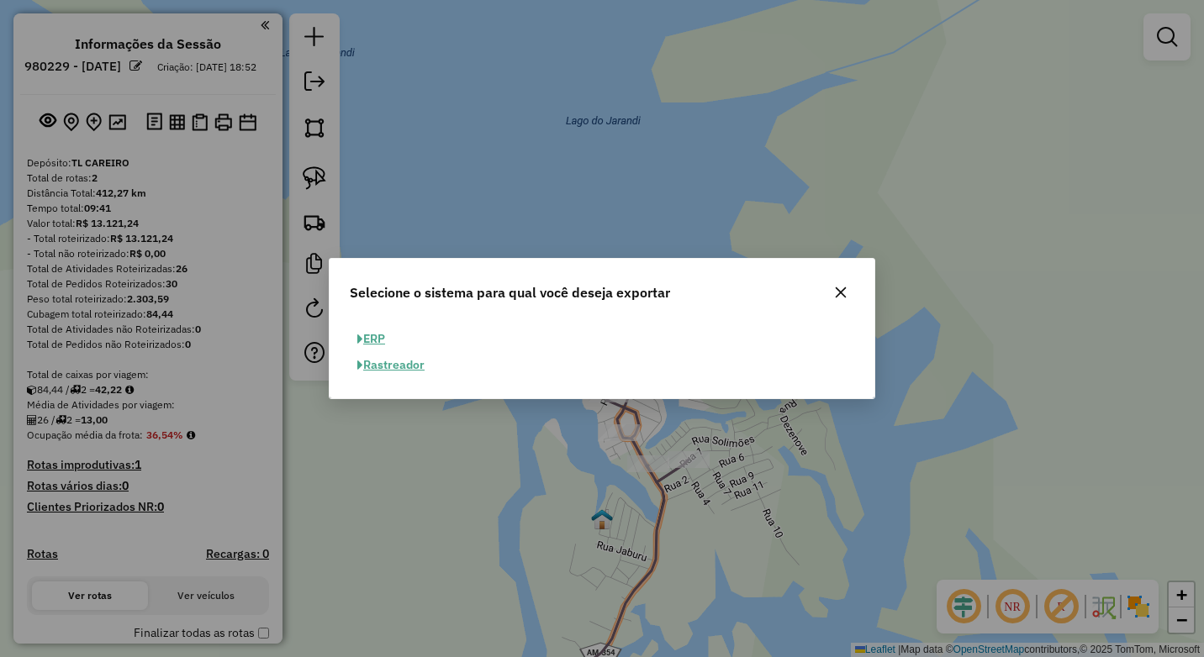
click at [384, 335] on button "ERP" at bounding box center [371, 339] width 43 height 26
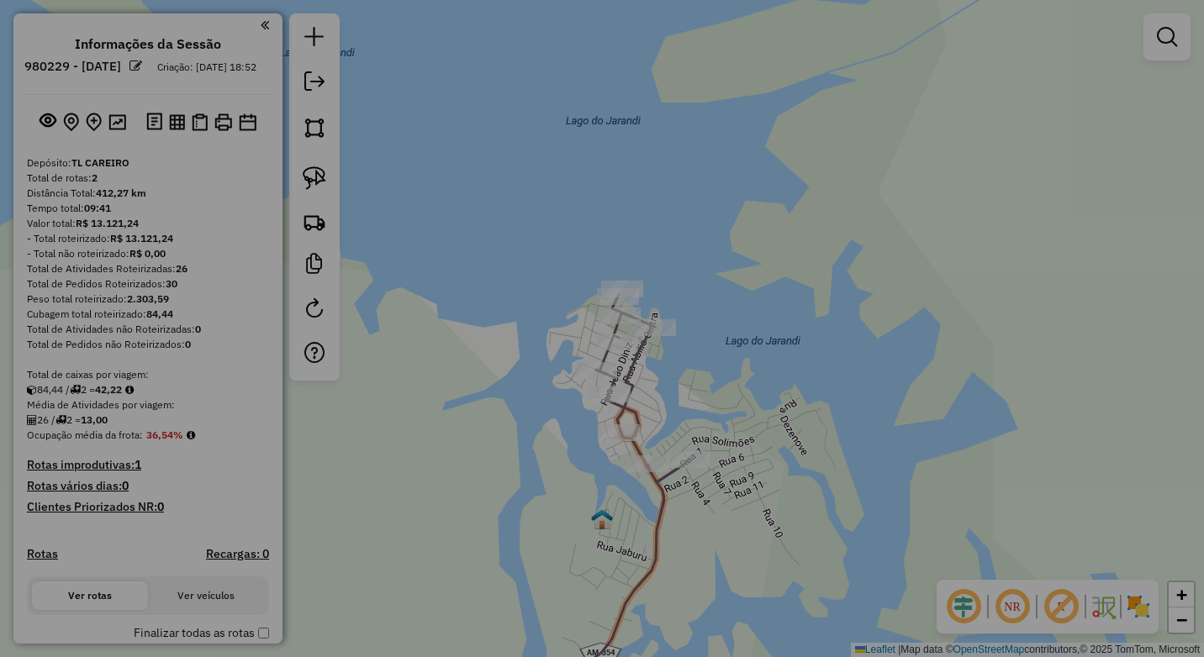
select select "**"
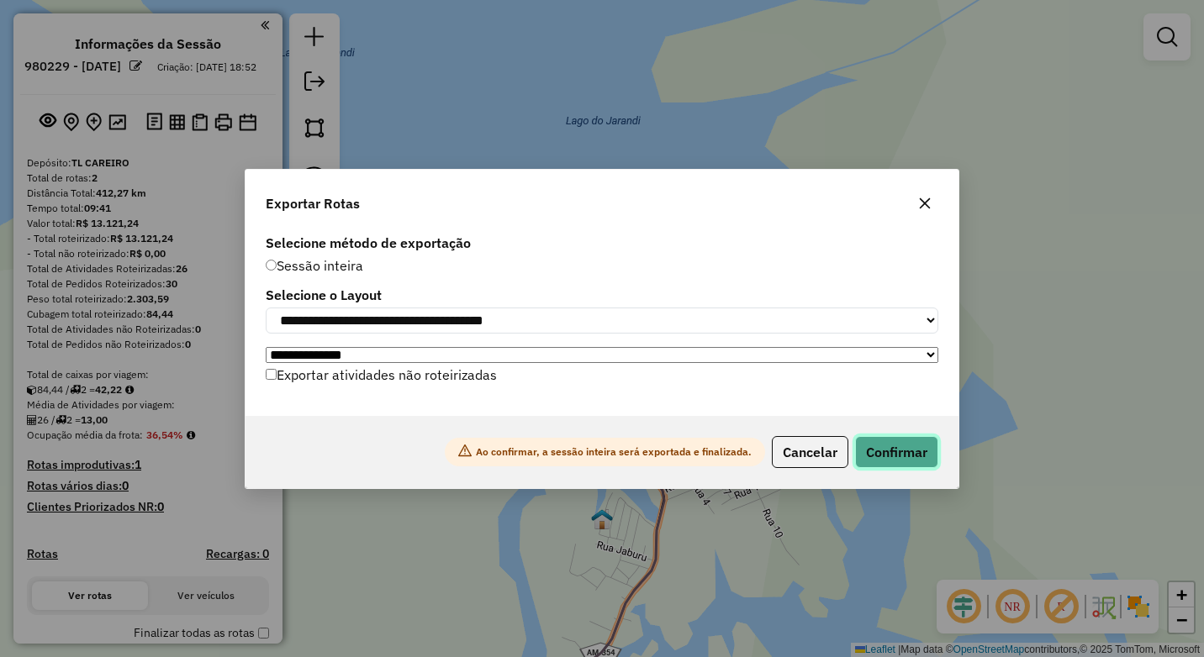
click at [916, 450] on button "Confirmar" at bounding box center [896, 452] width 83 height 32
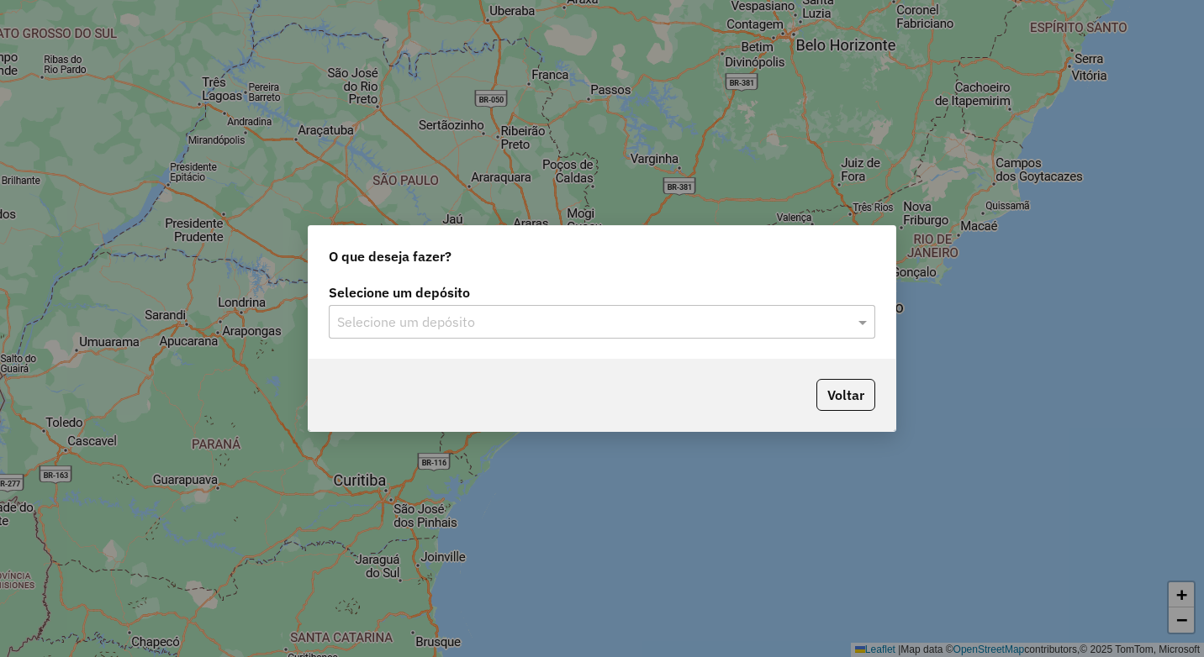
click at [477, 323] on input "text" at bounding box center [585, 323] width 496 height 20
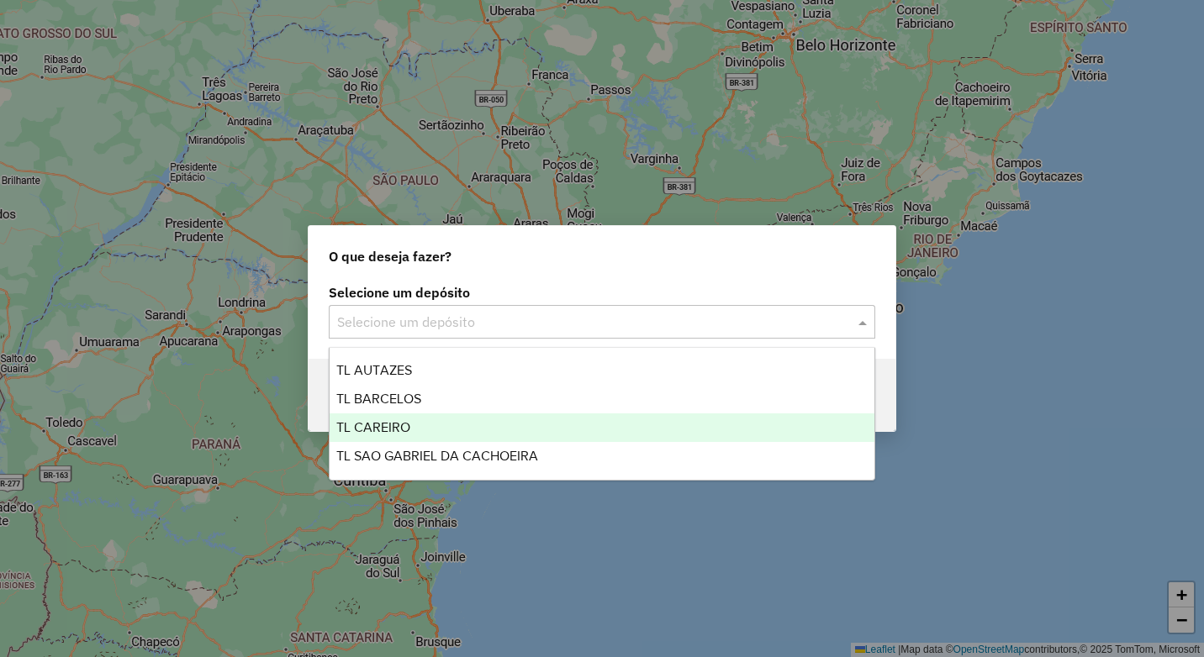
click at [418, 425] on div "TL CAREIRO" at bounding box center [601, 428] width 545 height 29
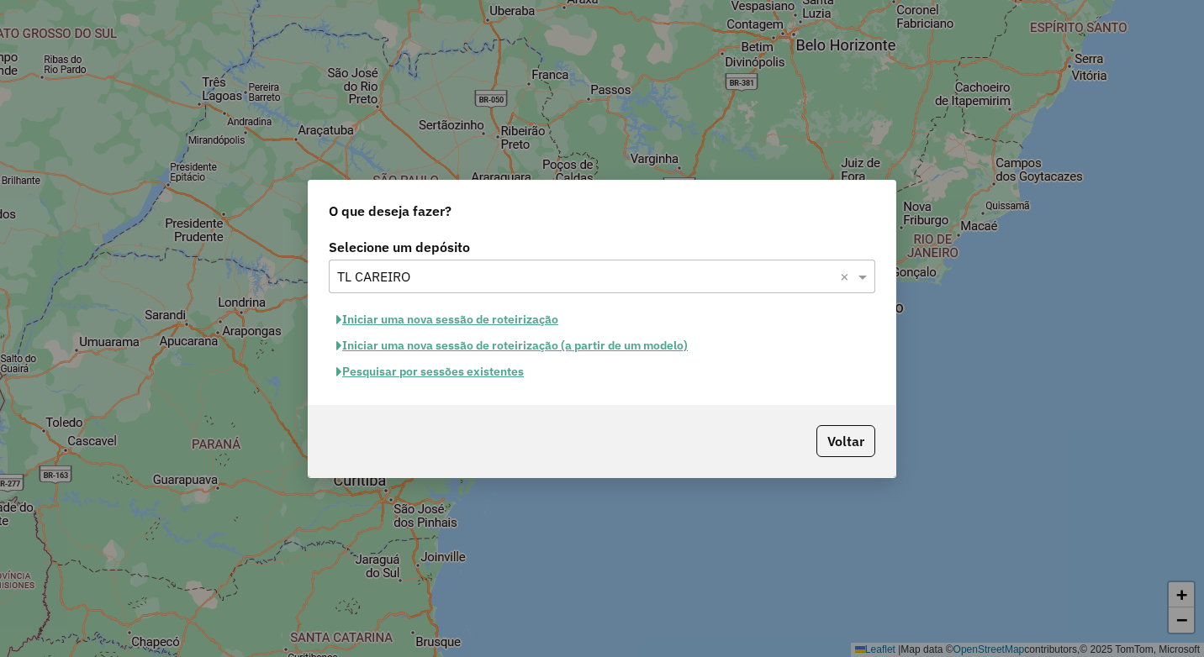
click at [403, 324] on button "Iniciar uma nova sessão de roteirização" at bounding box center [447, 320] width 237 height 26
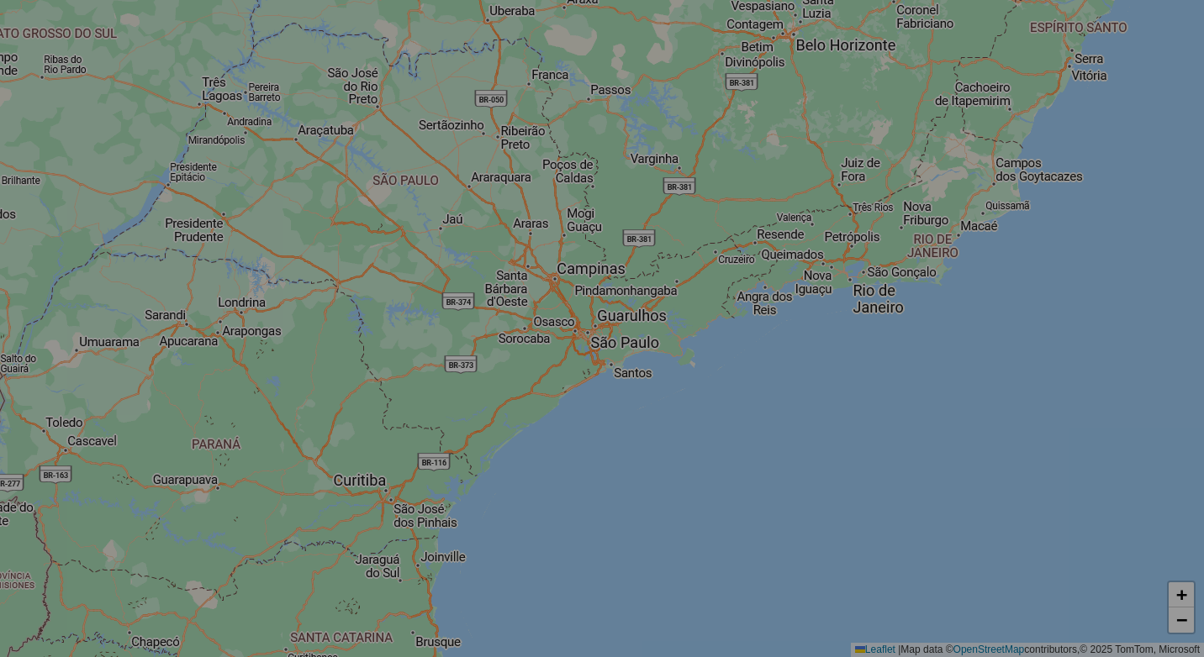
select select "*"
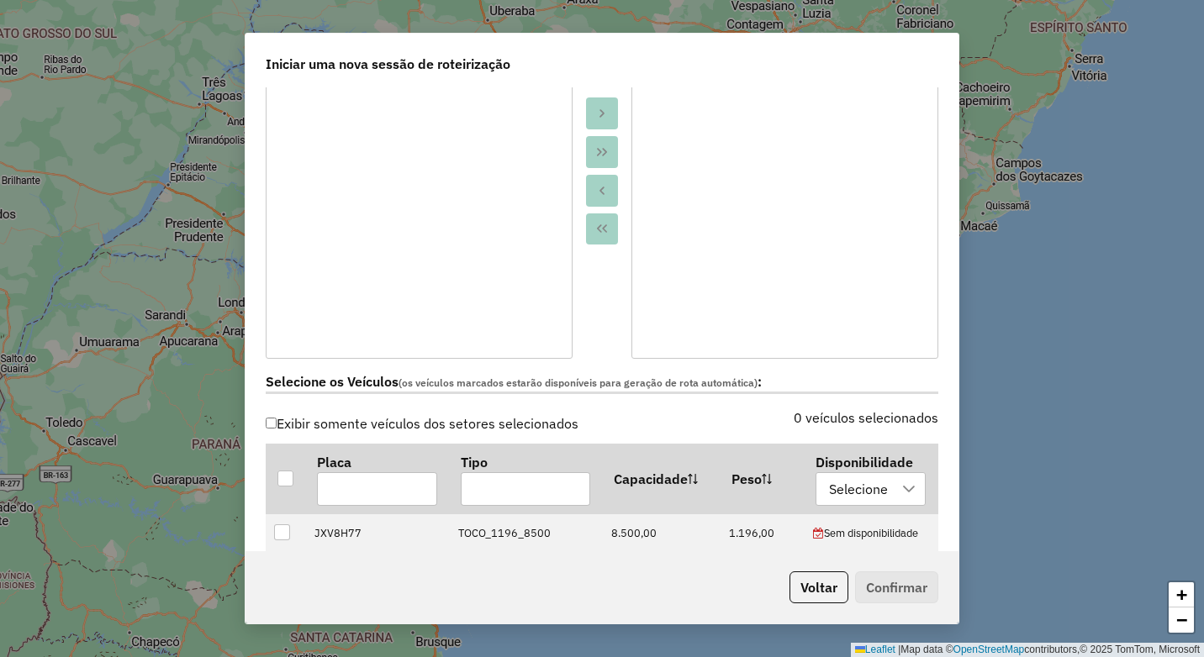
scroll to position [420, 0]
